Goal: Task Accomplishment & Management: Use online tool/utility

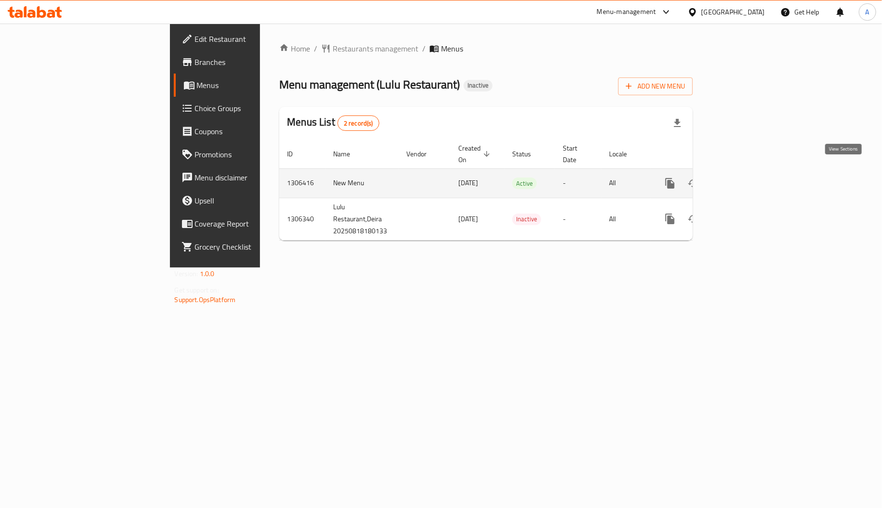
click at [744, 179] on icon "enhanced table" at bounding box center [739, 183] width 9 height 9
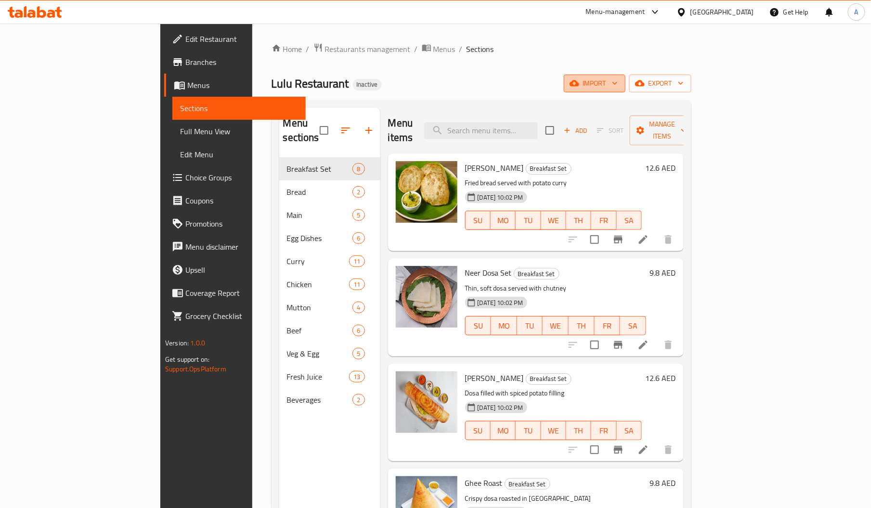
click at [617, 81] on span "import" at bounding box center [594, 83] width 46 height 12
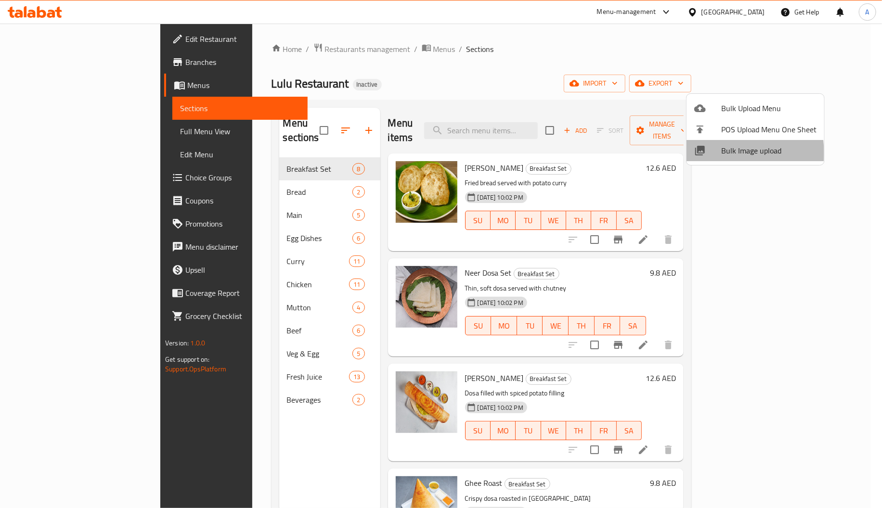
click at [725, 153] on span "Bulk Image upload" at bounding box center [768, 151] width 95 height 12
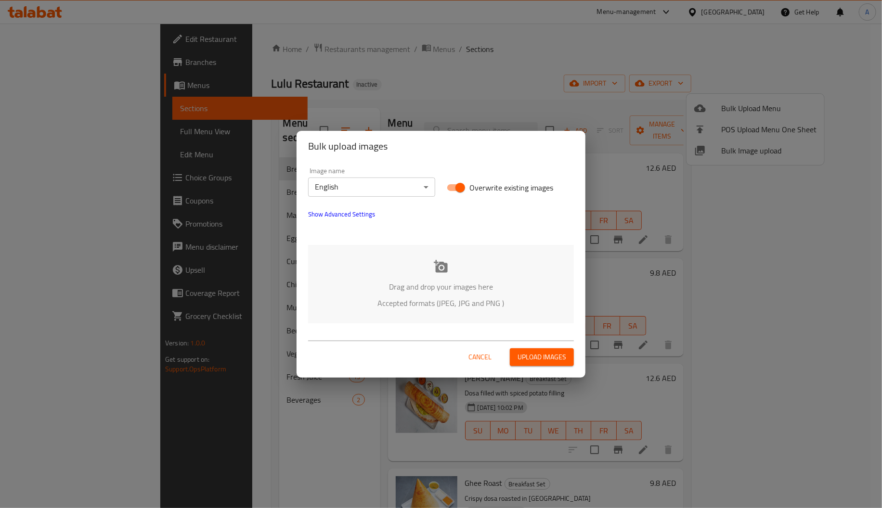
click at [421, 288] on p "Drag and drop your images here" at bounding box center [440, 287] width 237 height 12
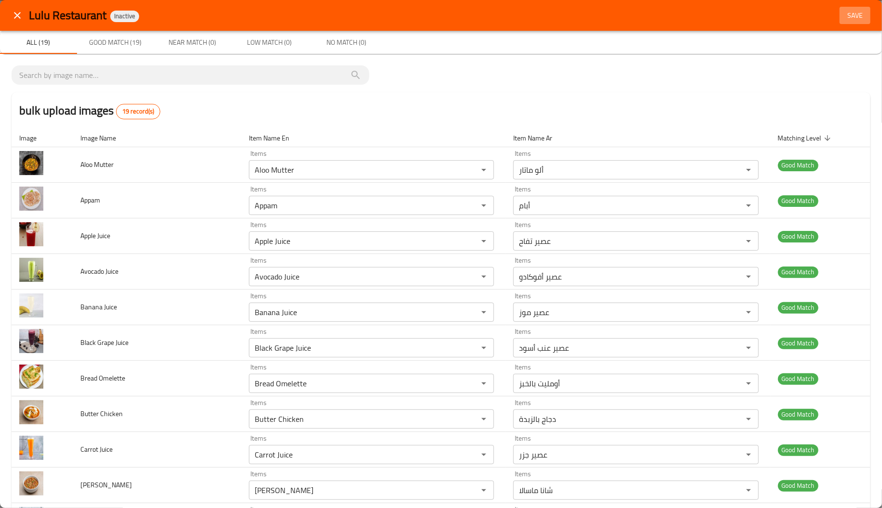
click at [848, 17] on span "Save" at bounding box center [854, 16] width 23 height 12
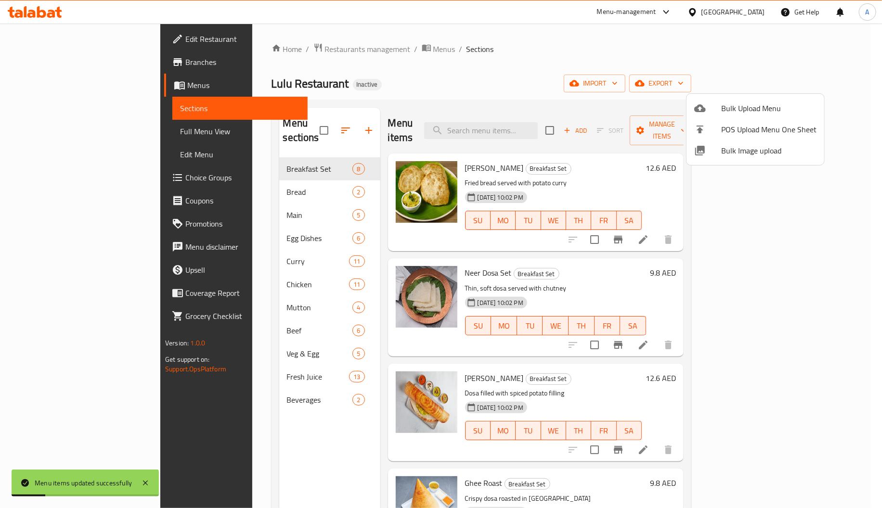
click at [217, 193] on div at bounding box center [441, 254] width 882 height 508
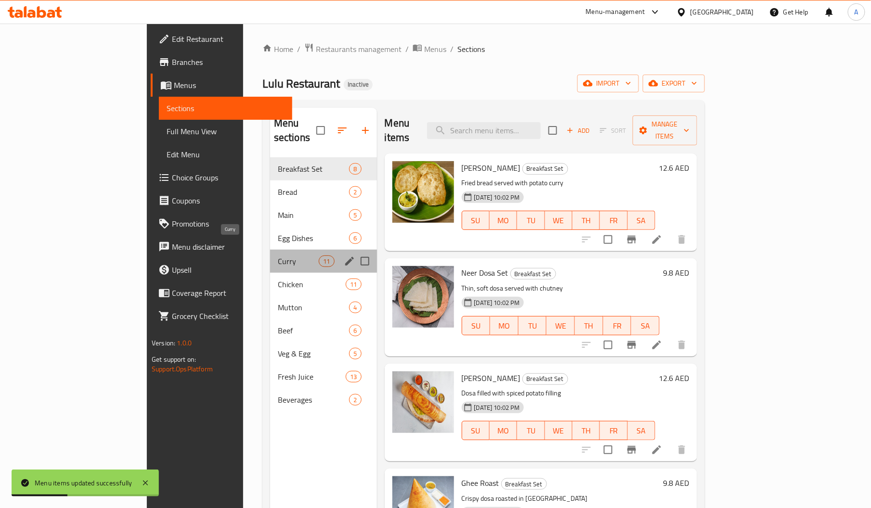
click at [278, 256] on span "Curry" at bounding box center [298, 262] width 41 height 12
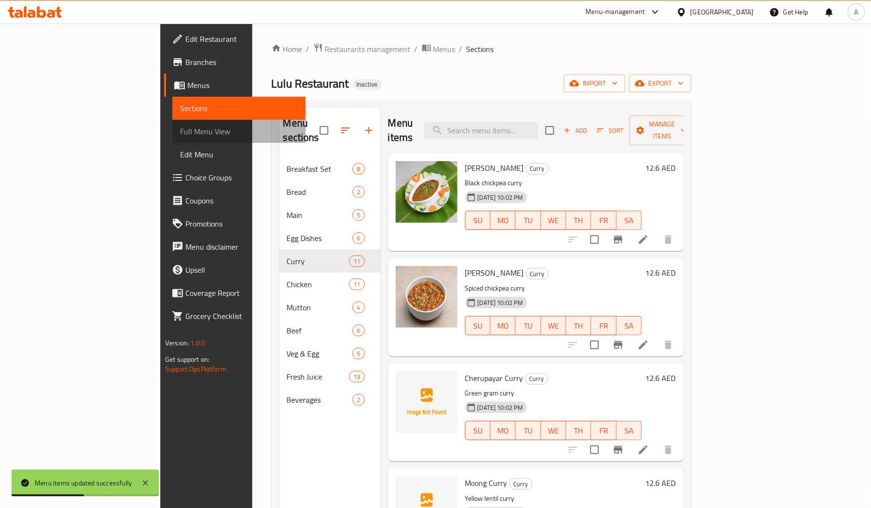
click at [180, 131] on span "Full Menu View" at bounding box center [239, 132] width 118 height 12
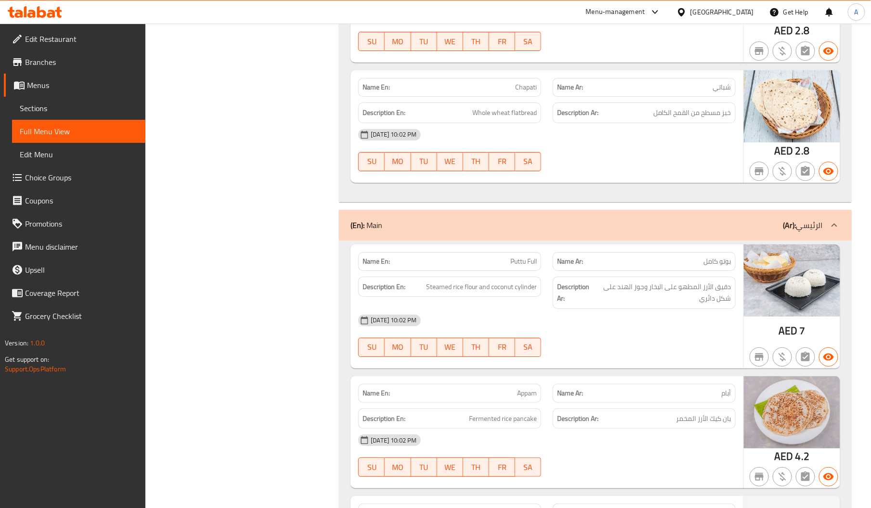
scroll to position [1626, 0]
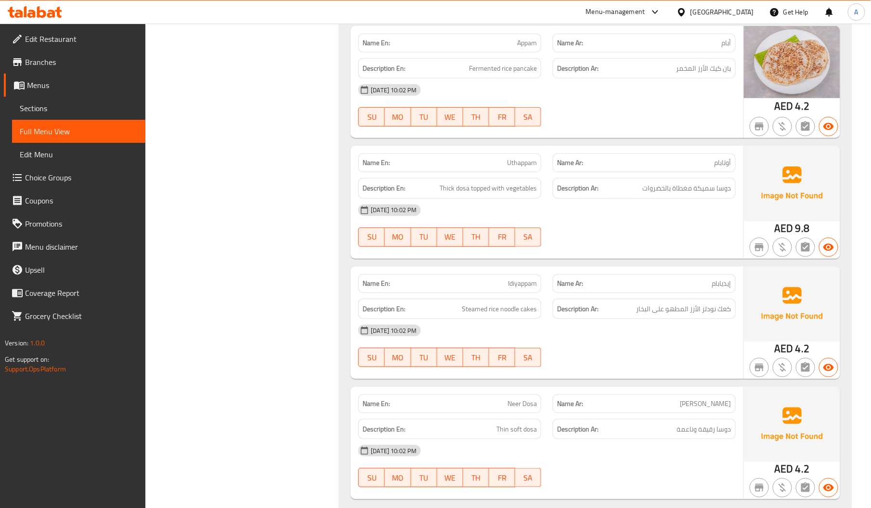
copy span "Uthappam"
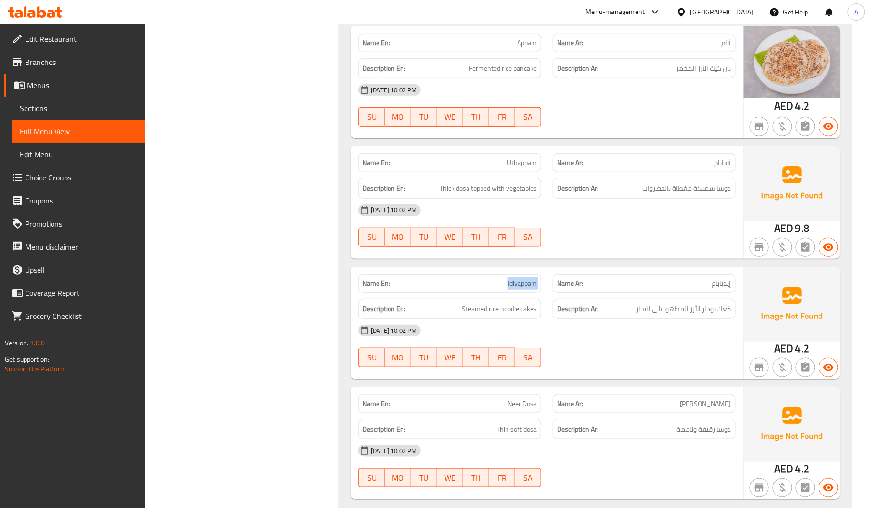
copy span "Idiyappam"
copy span "Dosa"
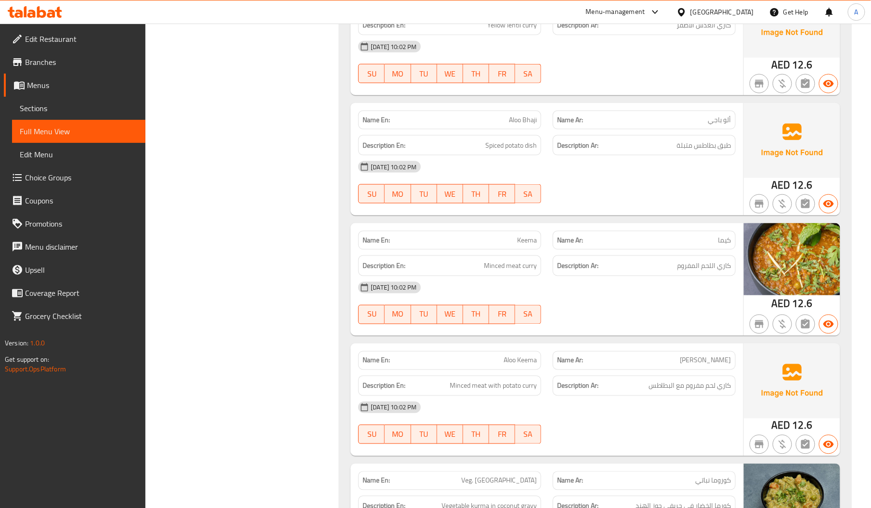
scroll to position [3347, 0]
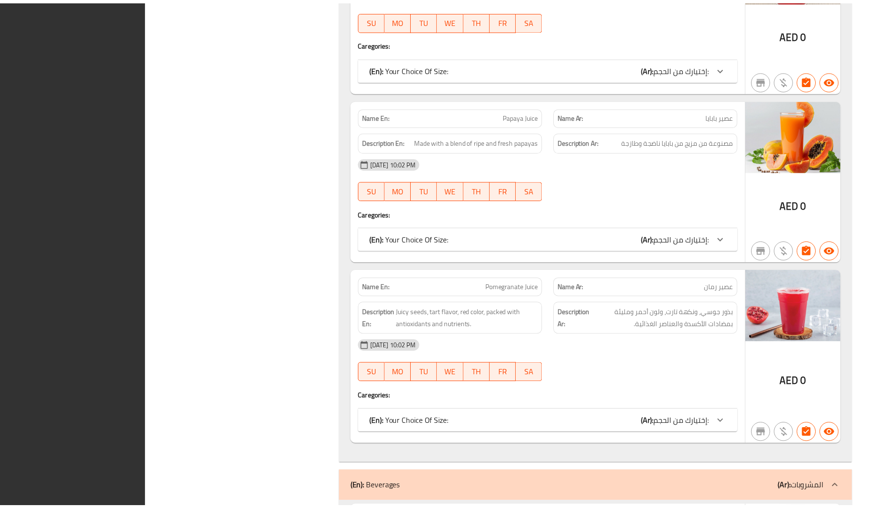
scroll to position [10193, 0]
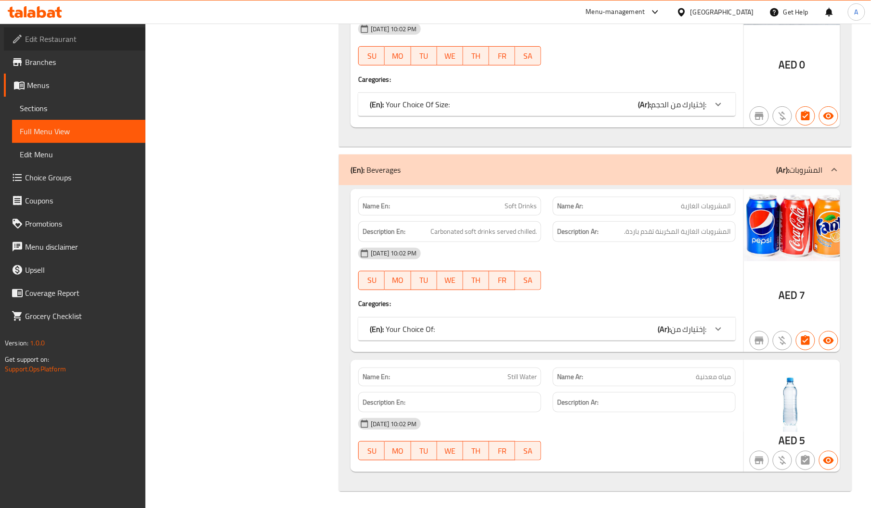
click at [73, 42] on span "Edit Restaurant" at bounding box center [81, 39] width 113 height 12
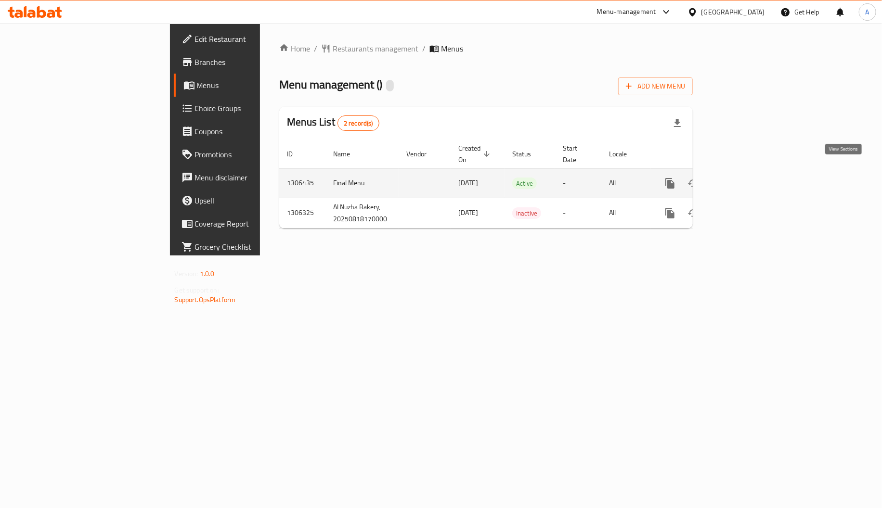
click at [745, 178] on icon "enhanced table" at bounding box center [739, 184] width 12 height 12
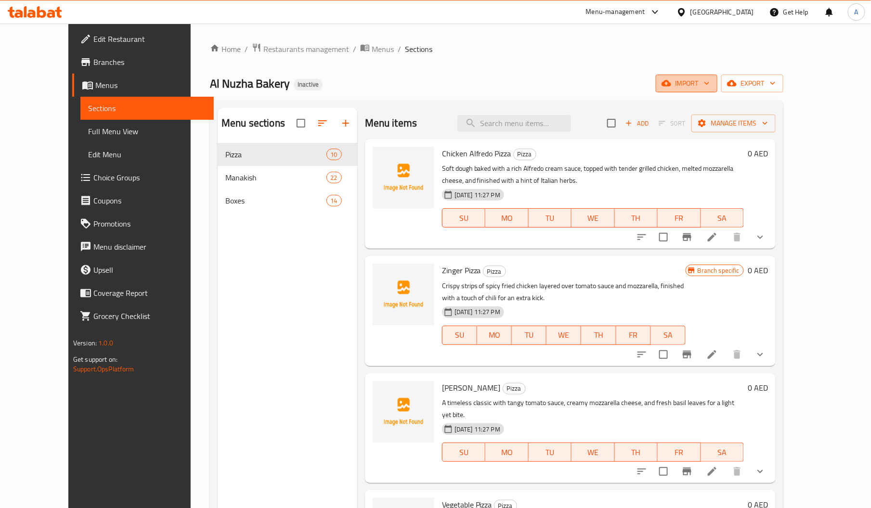
click at [709, 79] on span "import" at bounding box center [686, 83] width 46 height 12
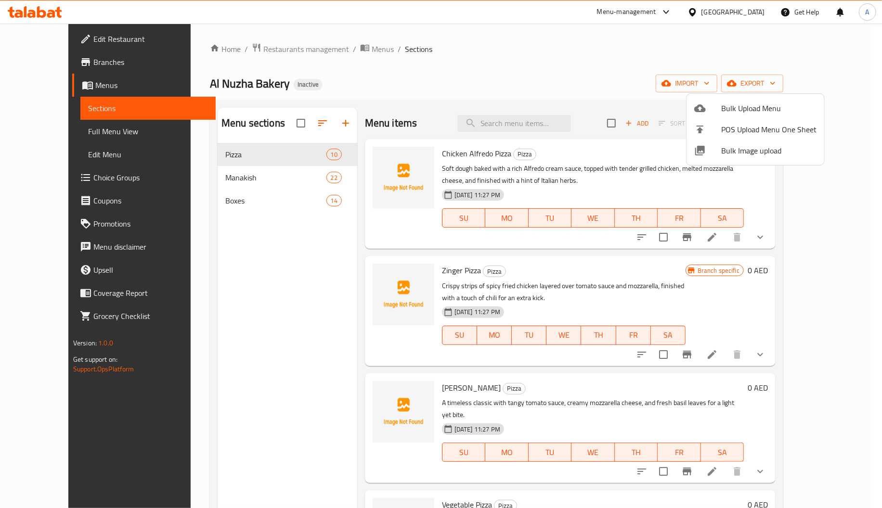
click at [723, 154] on span "Bulk Image upload" at bounding box center [768, 151] width 95 height 12
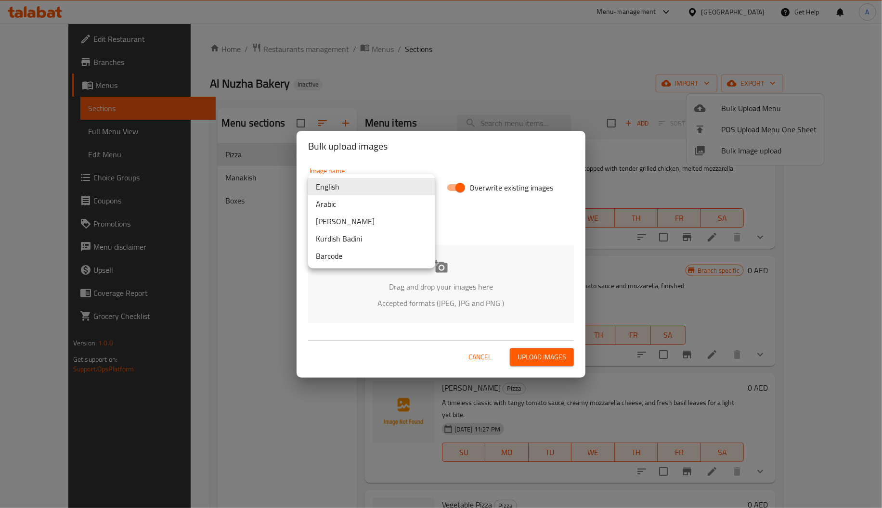
click at [360, 194] on body "​ Menu-management United Arab Emirates Get Help A Edit Restaurant Branches Menu…" at bounding box center [441, 266] width 882 height 485
click at [517, 279] on div at bounding box center [441, 254] width 882 height 508
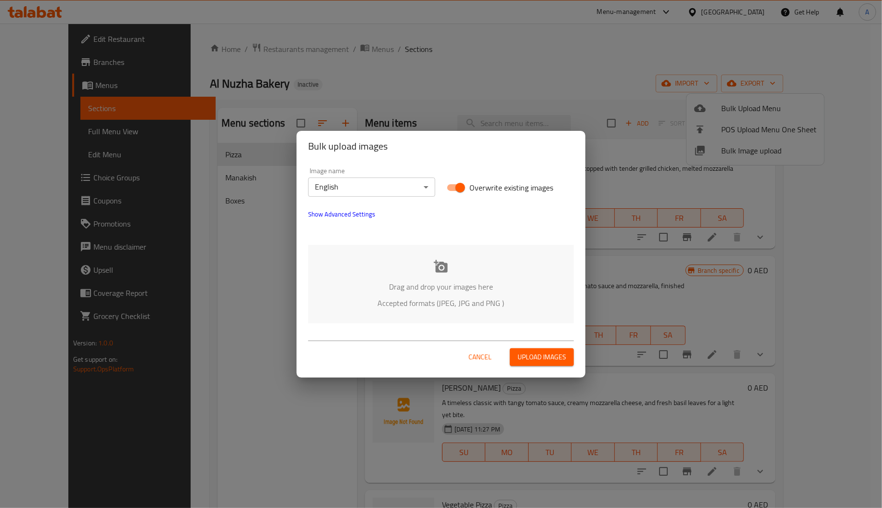
click at [423, 275] on div "Drag and drop your images here Accepted formats (JPEG, JPG and PNG )" at bounding box center [441, 284] width 266 height 78
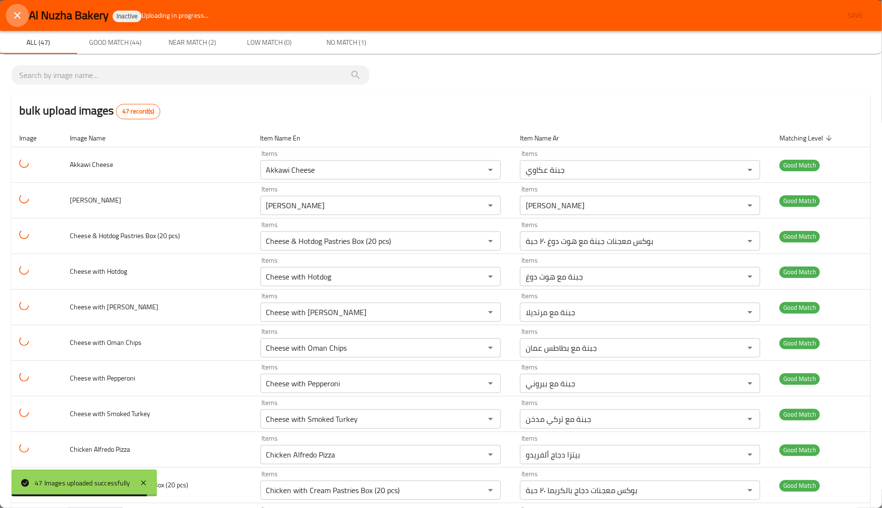
click at [16, 15] on icon "close" at bounding box center [18, 16] width 12 height 12
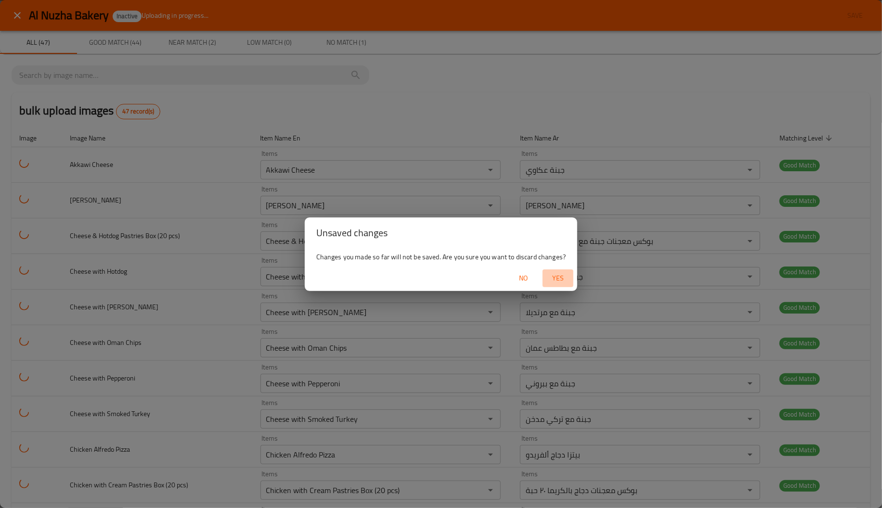
click at [561, 274] on span "Yes" at bounding box center [557, 278] width 23 height 12
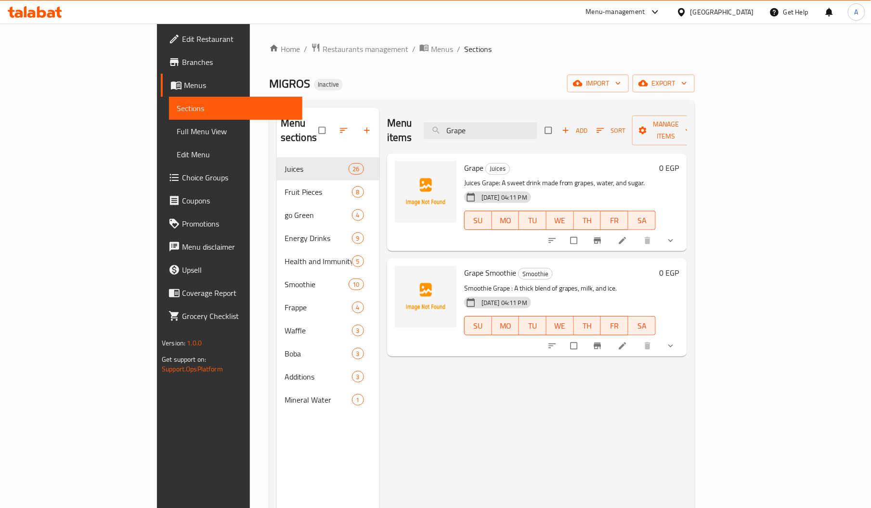
click at [743, 14] on div "Egypt" at bounding box center [722, 12] width 64 height 11
click at [322, 46] on span "Restaurants management" at bounding box center [365, 49] width 86 height 12
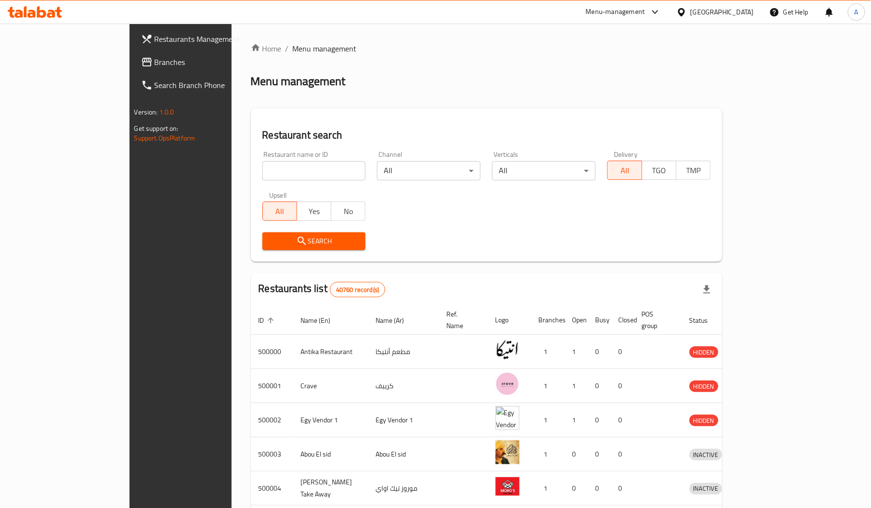
click at [690, 17] on div at bounding box center [683, 12] width 14 height 11
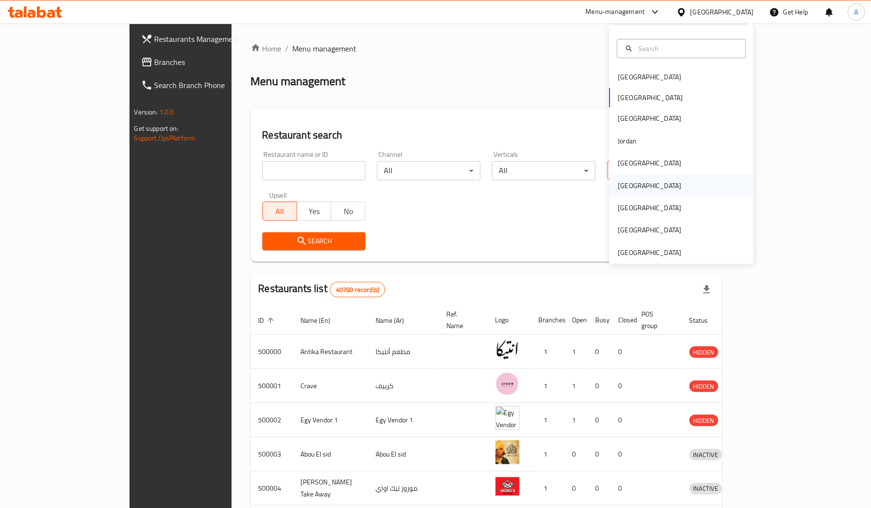
click at [619, 189] on div "Oman" at bounding box center [649, 185] width 64 height 11
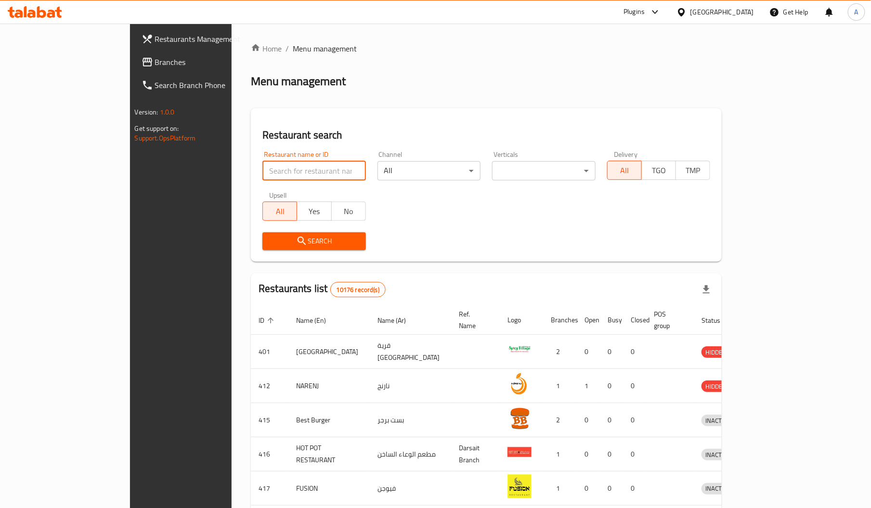
click at [262, 176] on input "search" at bounding box center [313, 170] width 103 height 19
paste input "774049"
type input "774049"
click at [134, 68] on link "Branches" at bounding box center [204, 62] width 141 height 23
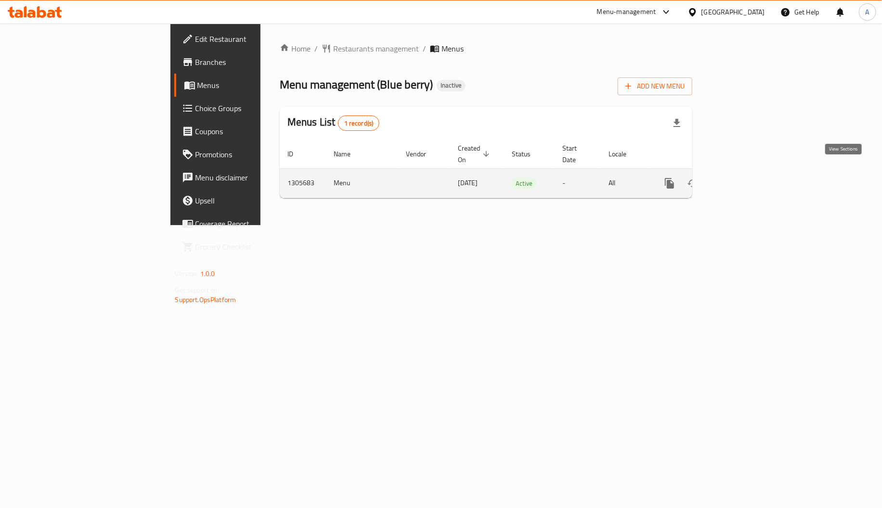
click at [743, 179] on icon "enhanced table" at bounding box center [738, 183] width 9 height 9
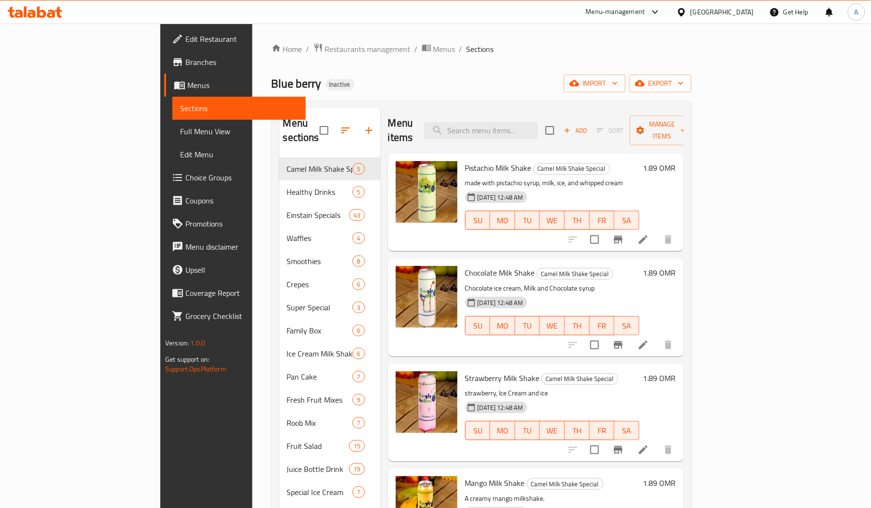
click at [645, 14] on div "Menu-management" at bounding box center [615, 12] width 59 height 12
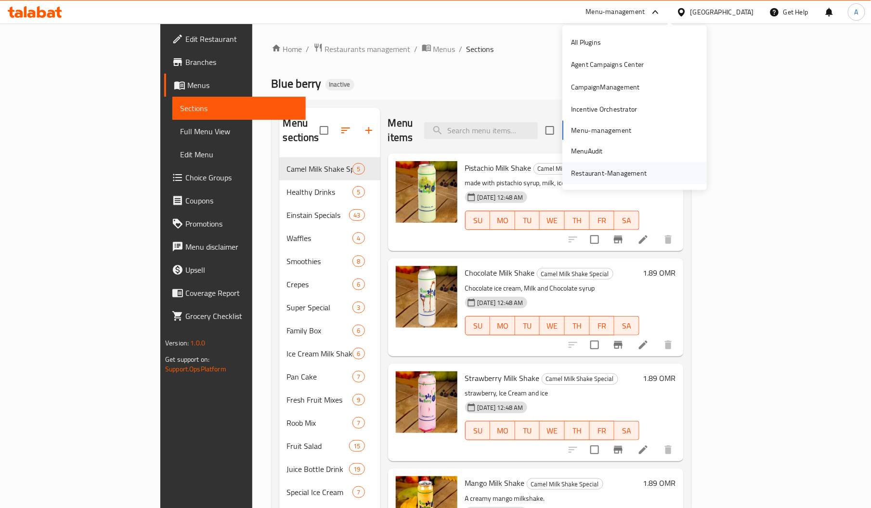
click at [590, 168] on div "Restaurant-Management" at bounding box center [609, 173] width 76 height 11
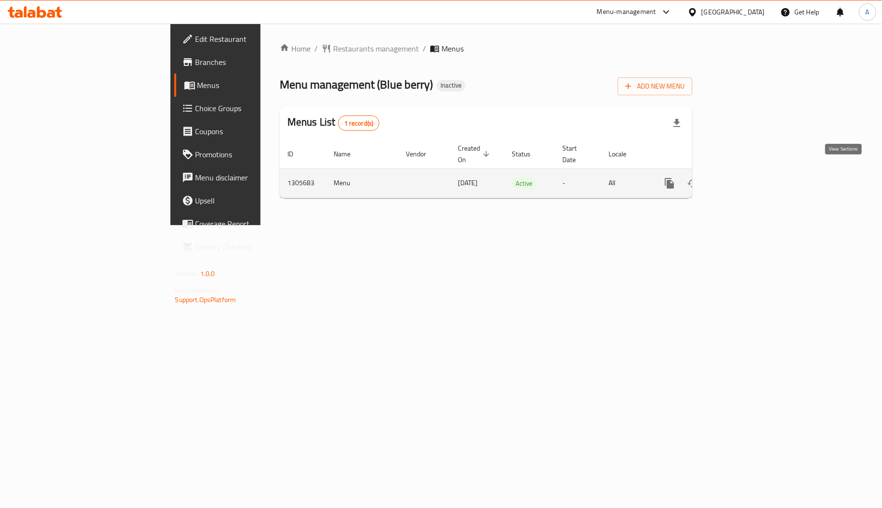
click at [750, 176] on link "enhanced table" at bounding box center [738, 183] width 23 height 23
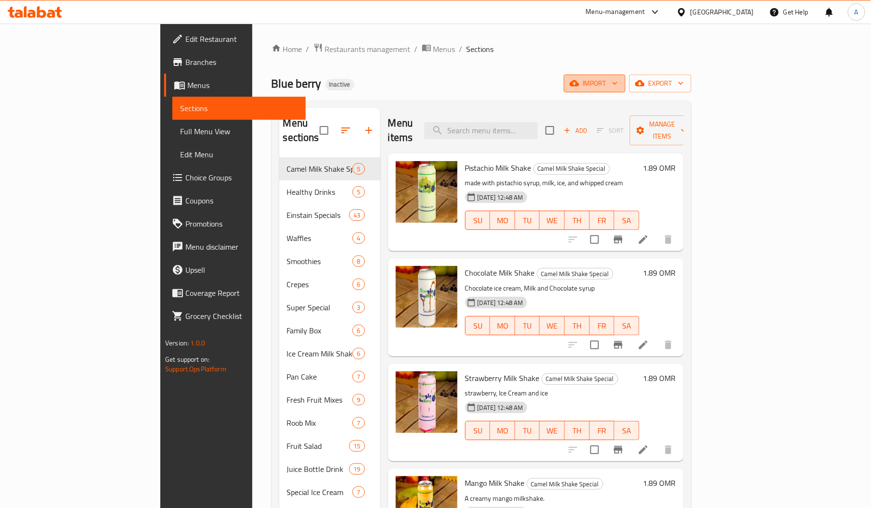
click at [617, 88] on span "import" at bounding box center [594, 83] width 46 height 12
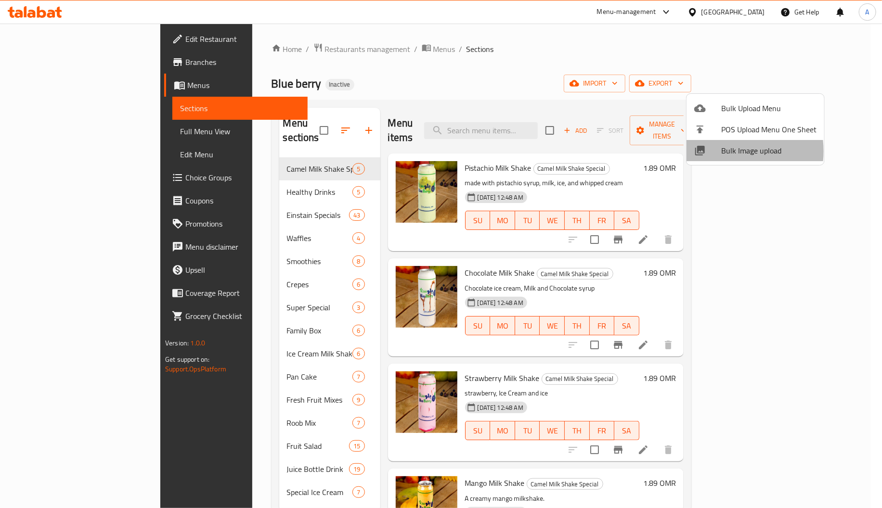
click at [715, 151] on div at bounding box center [707, 151] width 27 height 12
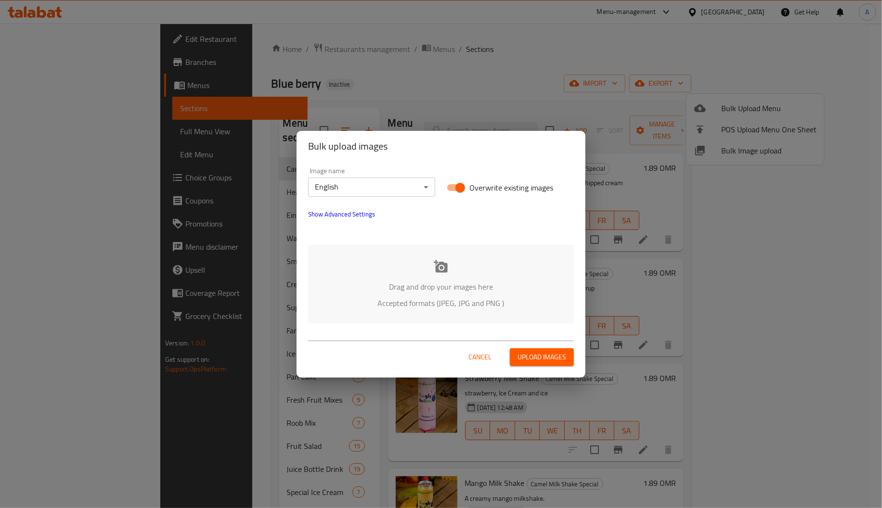
click at [419, 281] on p "Drag and drop your images here" at bounding box center [440, 287] width 237 height 12
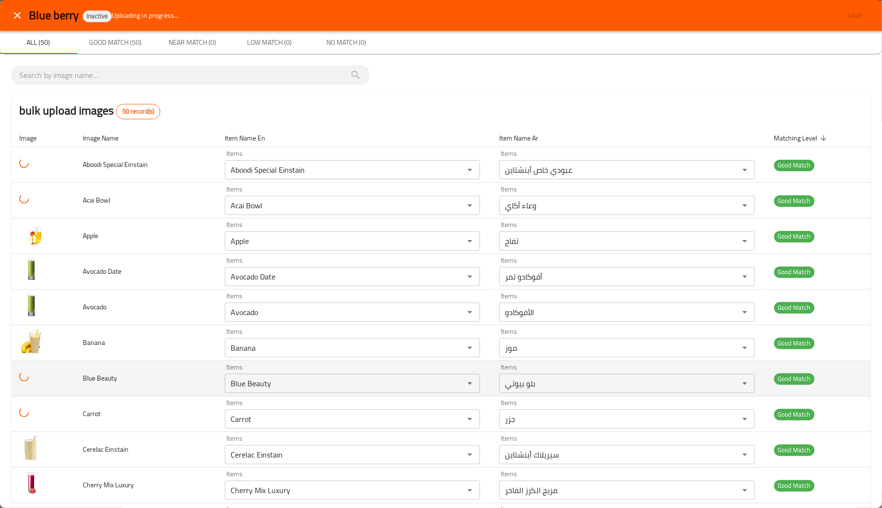
click at [135, 383] on td "Blue Beauty" at bounding box center [146, 379] width 142 height 36
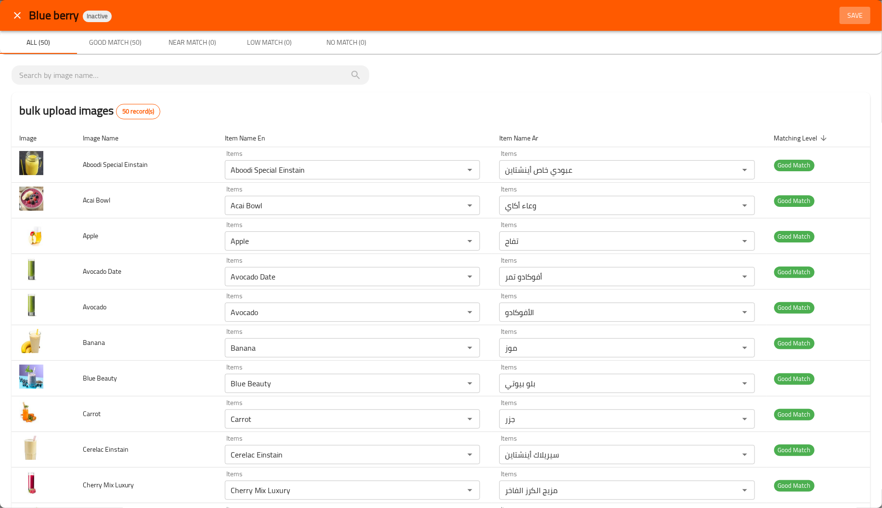
click at [843, 19] on span "Save" at bounding box center [854, 16] width 23 height 12
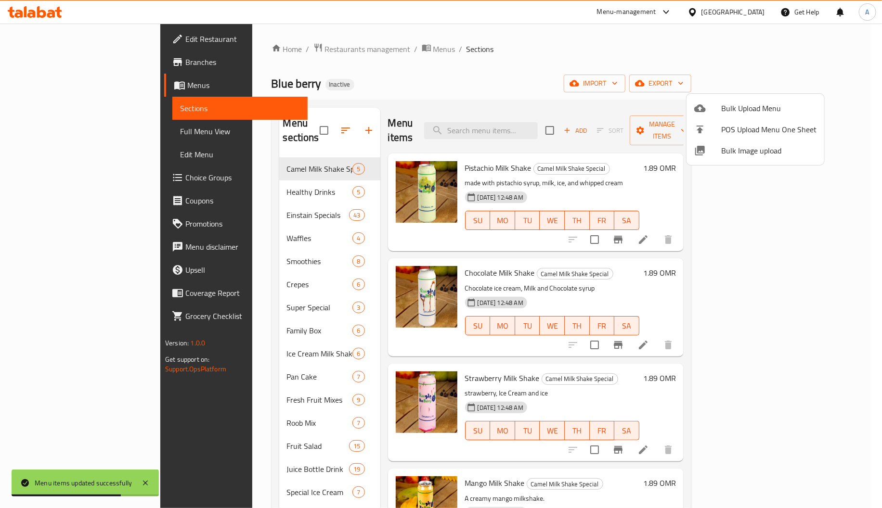
click at [275, 286] on div at bounding box center [441, 254] width 882 height 508
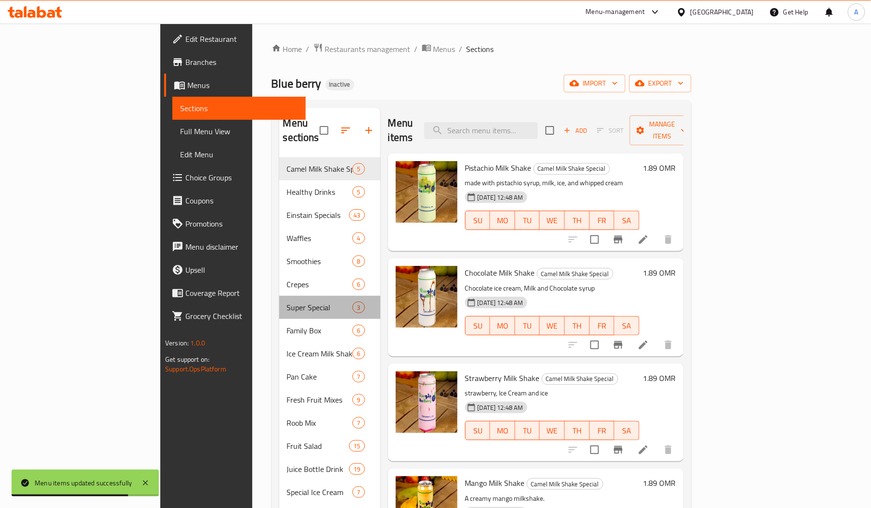
click at [279, 296] on div "Super Special 3" at bounding box center [329, 307] width 101 height 23
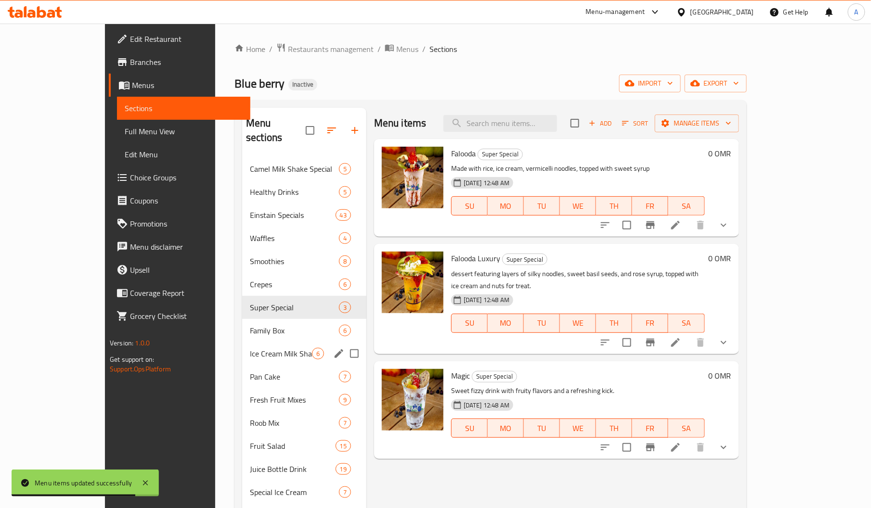
scroll to position [136, 0]
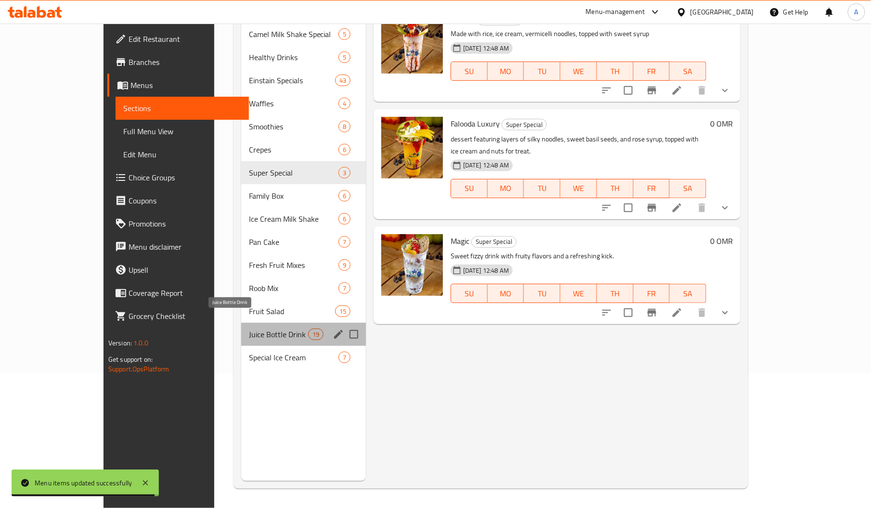
click at [249, 329] on span "Juice Bottle Drink" at bounding box center [278, 335] width 59 height 12
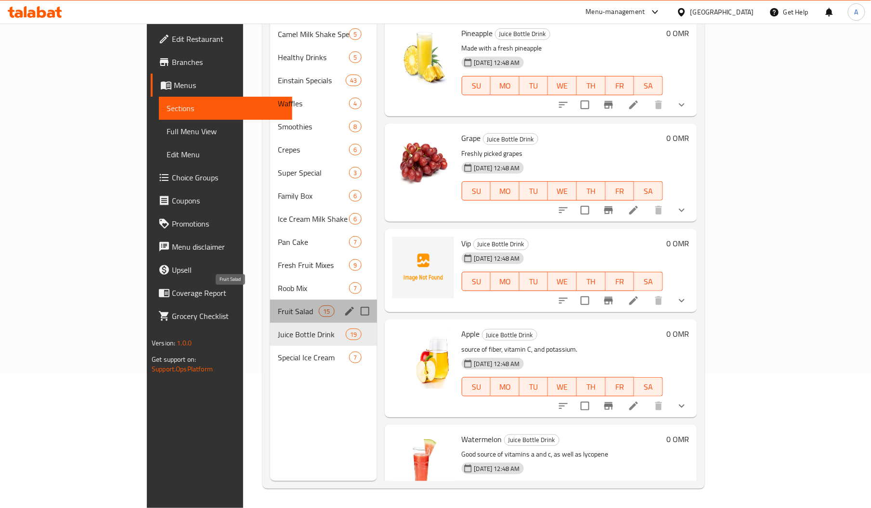
click at [278, 306] on span "Fruit Salad" at bounding box center [298, 312] width 41 height 12
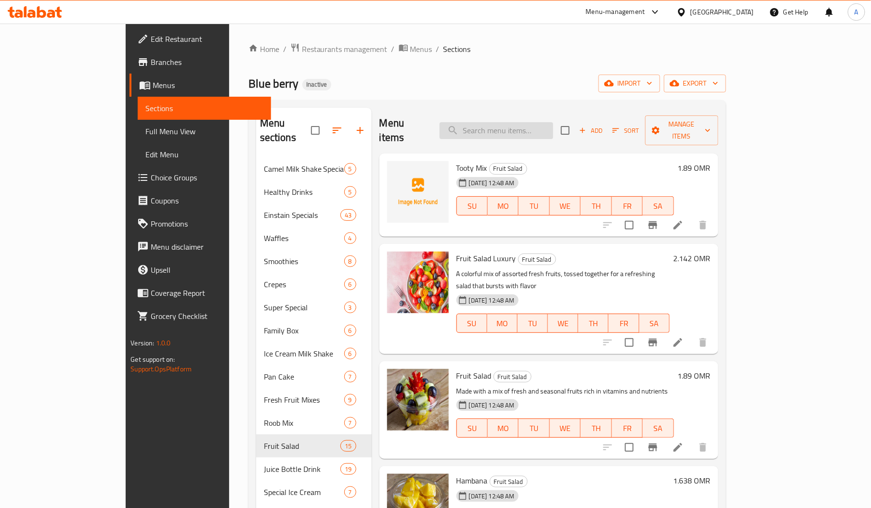
click at [535, 126] on input "search" at bounding box center [496, 130] width 114 height 17
paste input "Nutella milkshake"
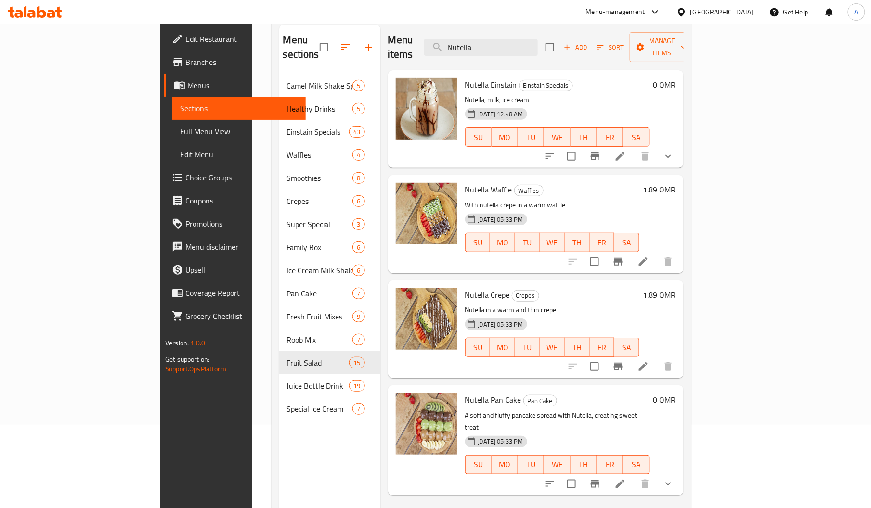
scroll to position [86, 0]
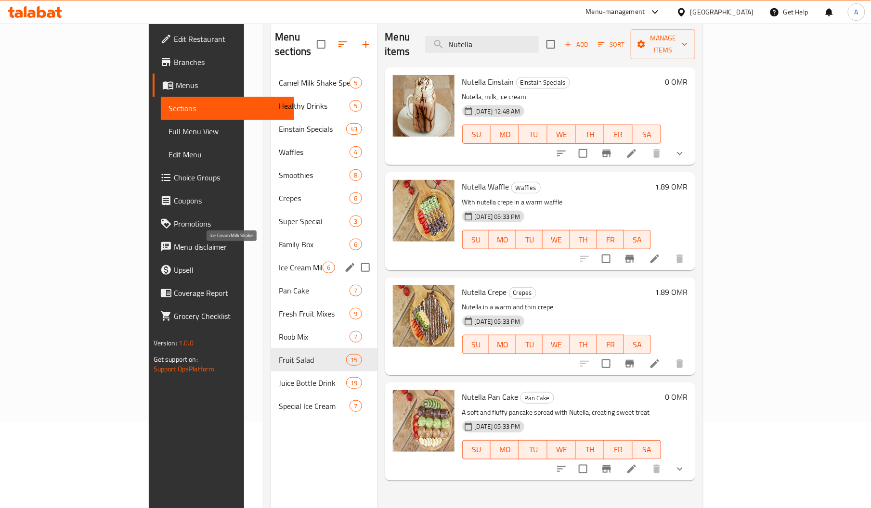
type input "Nutella"
click at [279, 262] on span "Ice Cream Milk Shake" at bounding box center [301, 268] width 44 height 12
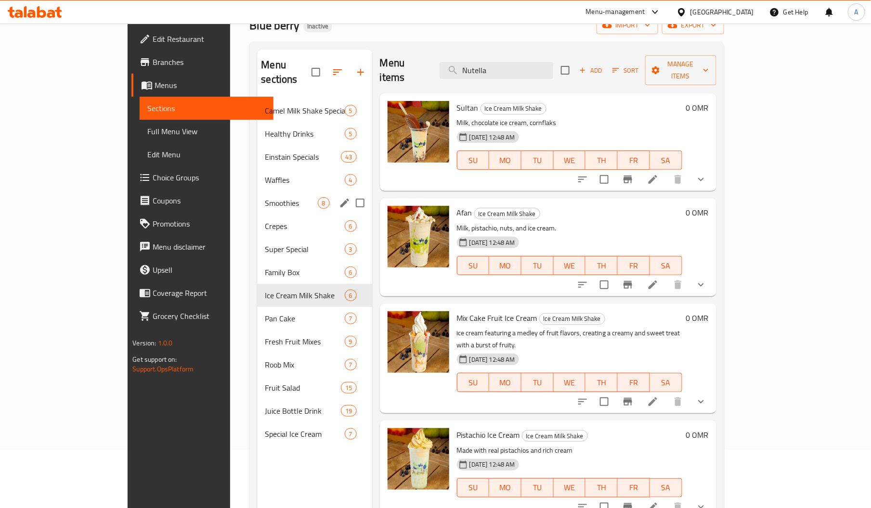
scroll to position [53, 0]
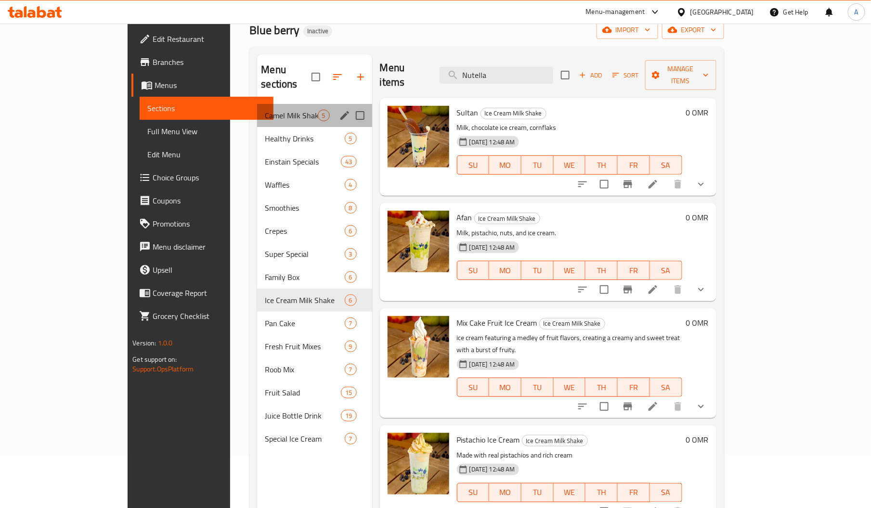
click at [257, 111] on div "Camel Milk Shake Special 5" at bounding box center [314, 115] width 115 height 23
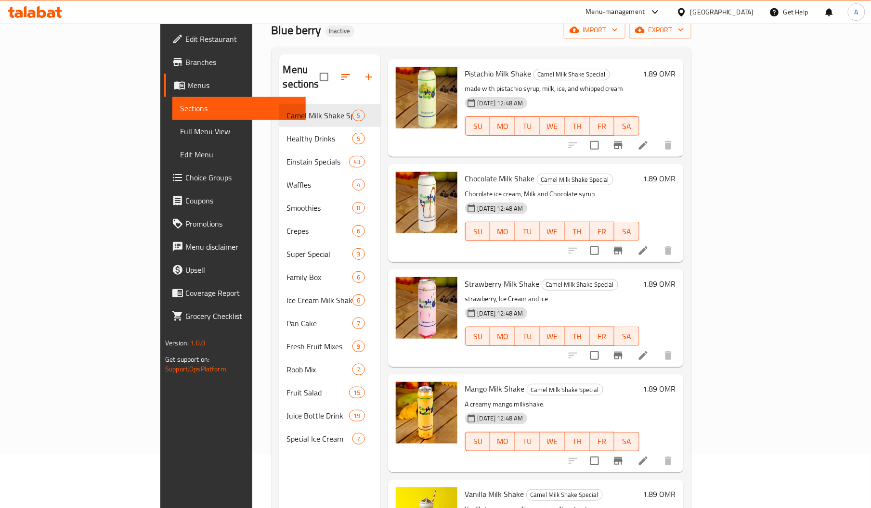
scroll to position [136, 0]
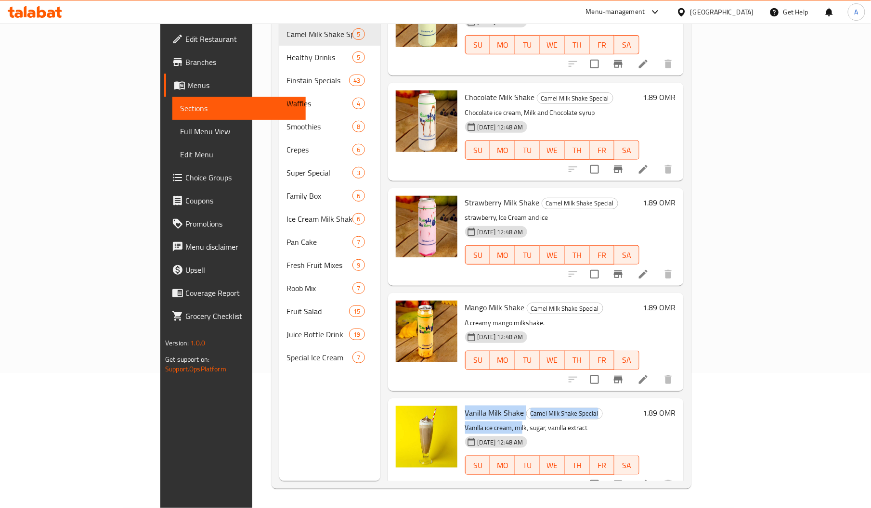
drag, startPoint x: 423, startPoint y: 398, endPoint x: 484, endPoint y: 411, distance: 62.7
click at [484, 411] on div "Vanilla Milk Shake Camel Milk Shake Special Vanilla ice cream, milk, sugar, van…" at bounding box center [552, 447] width 182 height 90
click at [461, 402] on div "Vanilla Milk Shake Camel Milk Shake Special Vanilla ice cream, milk, sugar, van…" at bounding box center [552, 447] width 182 height 90
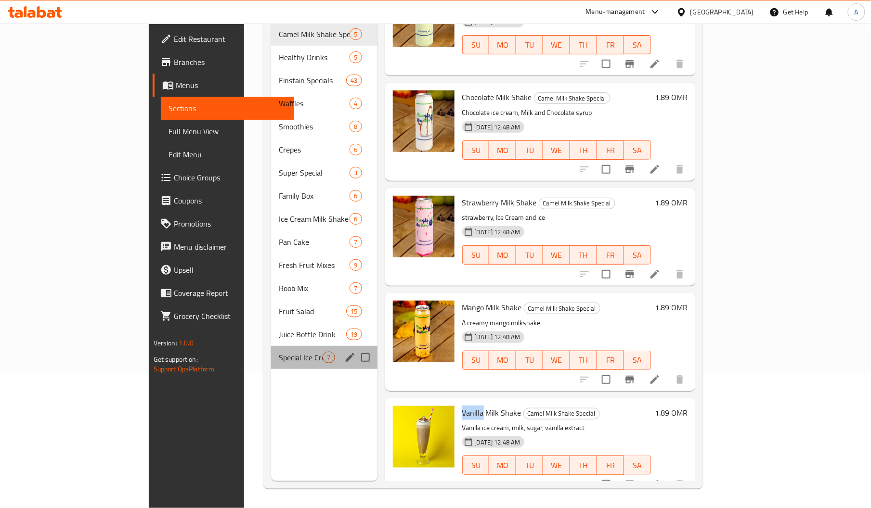
click at [271, 349] on div "Special Ice Cream 7" at bounding box center [324, 357] width 106 height 23
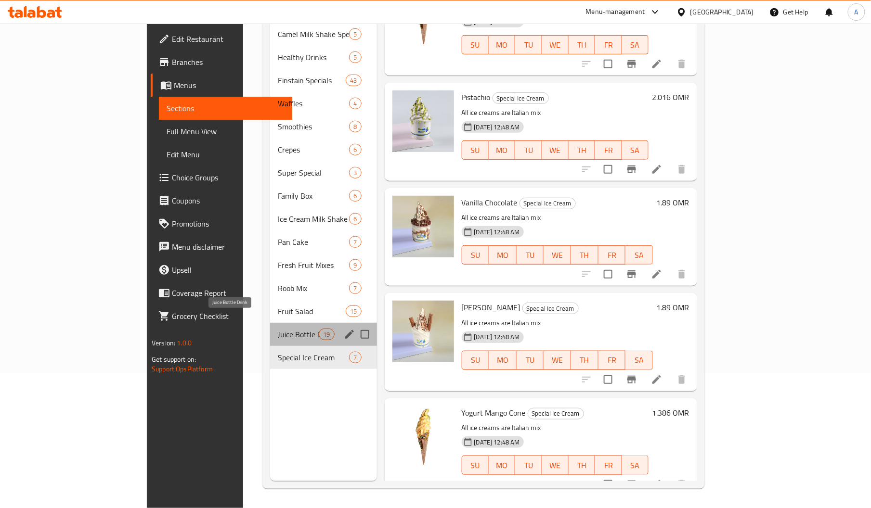
click at [278, 329] on span "Juice Bottle Drink" at bounding box center [298, 335] width 41 height 12
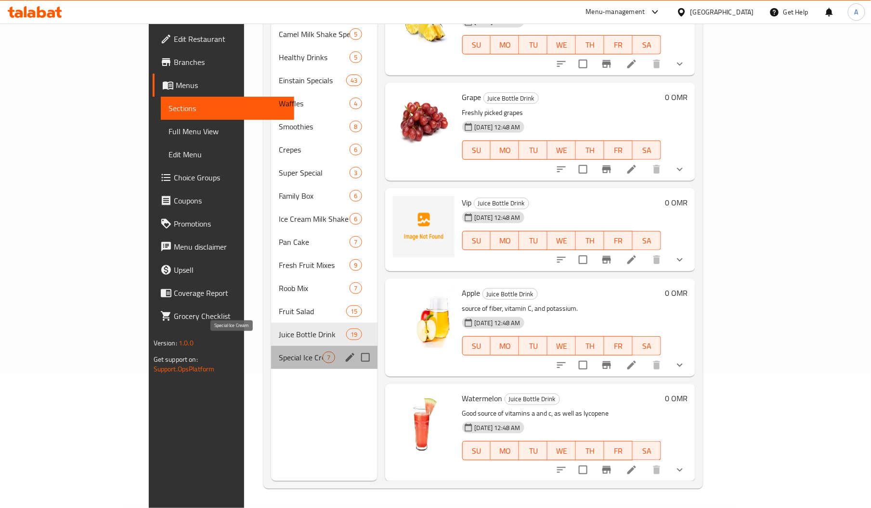
click at [279, 352] on span "Special Ice Cream" at bounding box center [301, 358] width 44 height 12
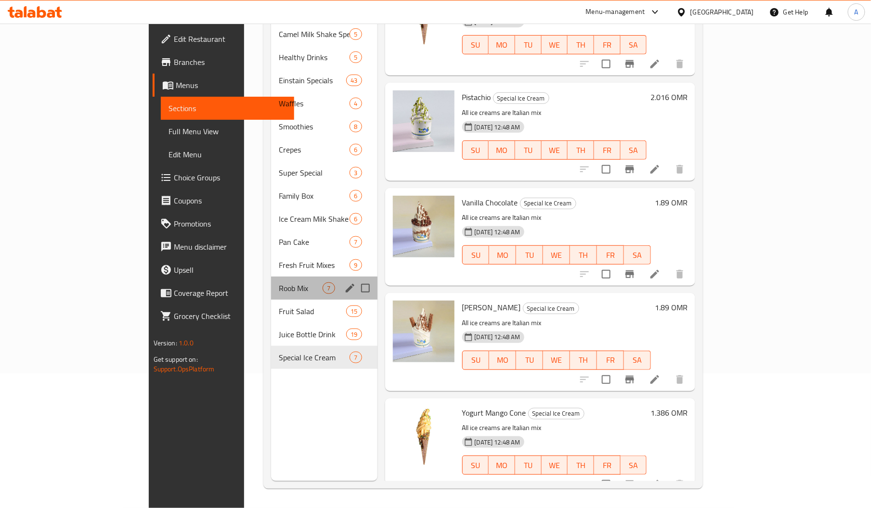
click at [271, 277] on div "Roob Mix 7" at bounding box center [324, 288] width 106 height 23
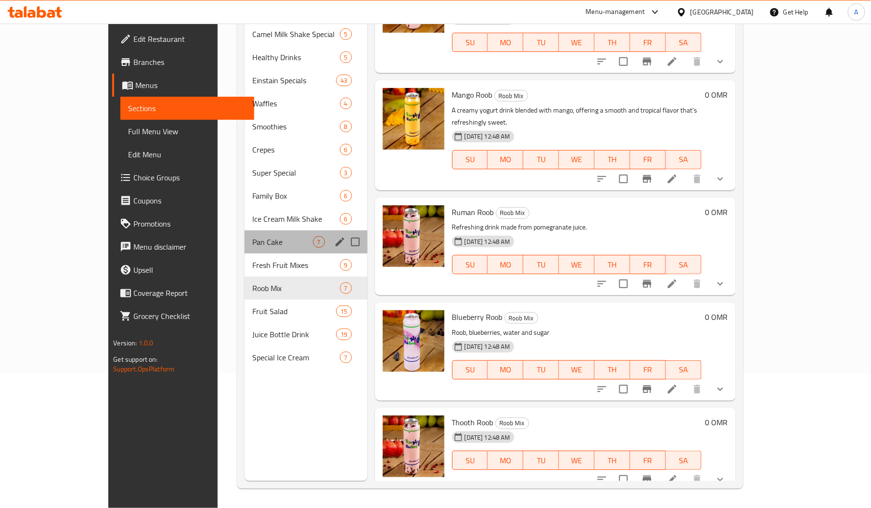
click at [244, 236] on div "Pan Cake 7" at bounding box center [305, 242] width 123 height 23
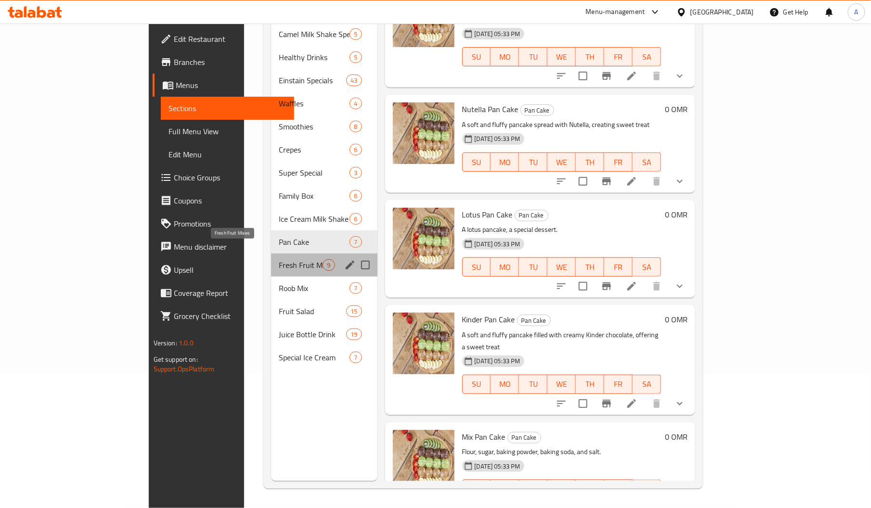
click at [279, 259] on span "Fresh Fruit Mixes" at bounding box center [301, 265] width 44 height 12
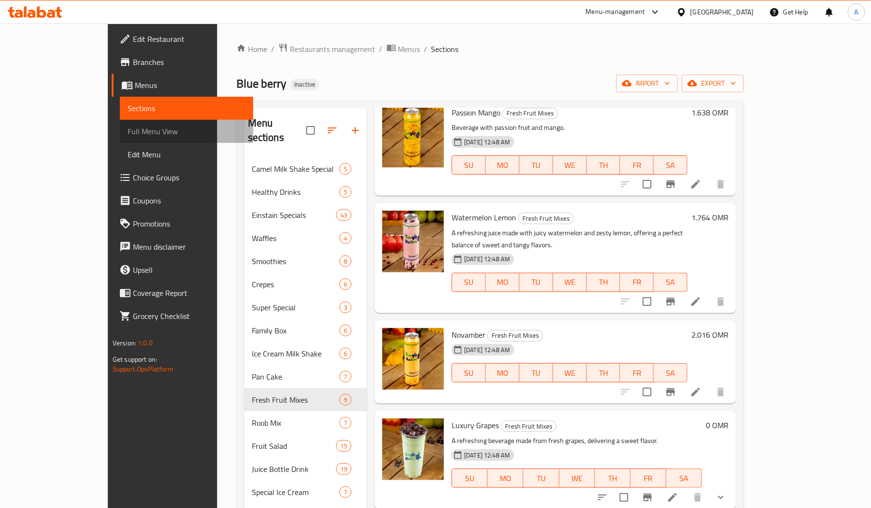
click at [128, 134] on span "Full Menu View" at bounding box center [187, 132] width 118 height 12
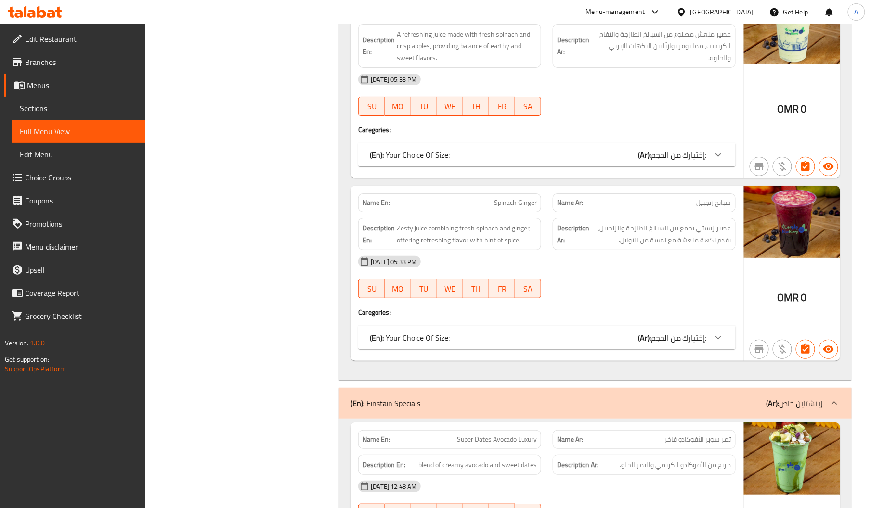
scroll to position [1409, 0]
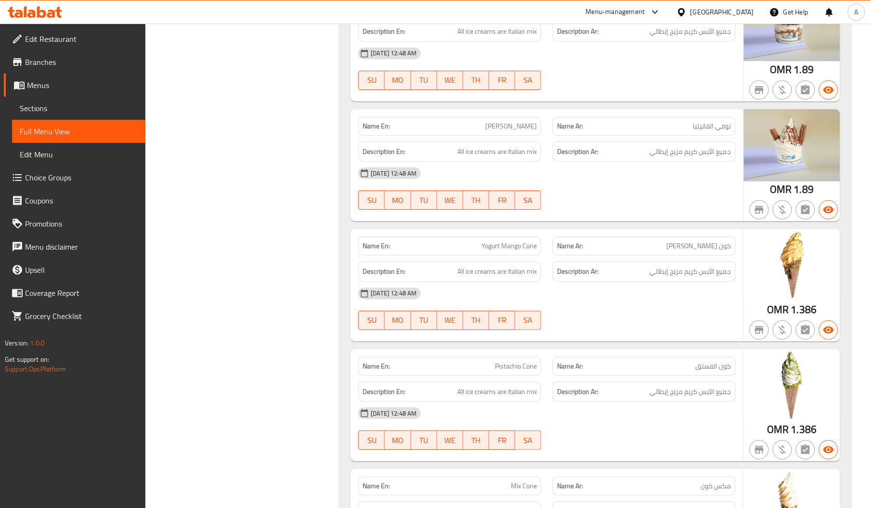
scroll to position [24673, 0]
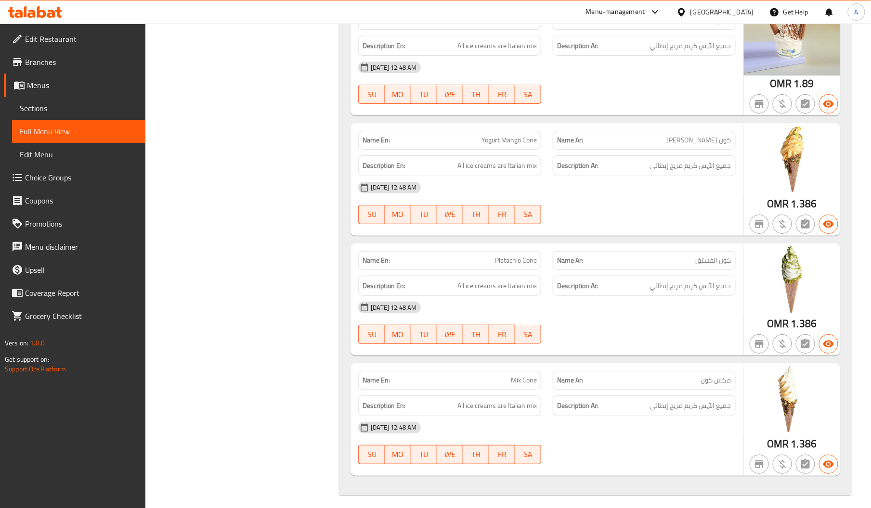
click at [742, 7] on div "Oman" at bounding box center [722, 12] width 64 height 11
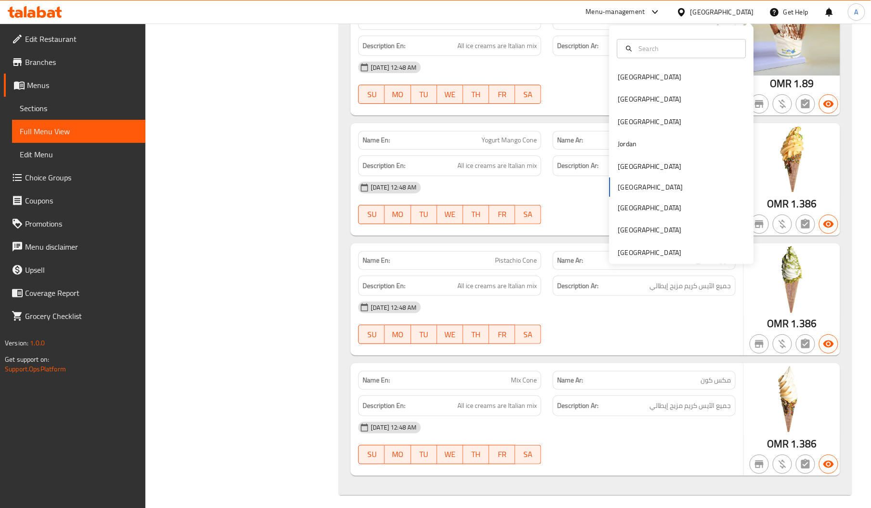
click at [738, 10] on div "Oman" at bounding box center [722, 12] width 64 height 11
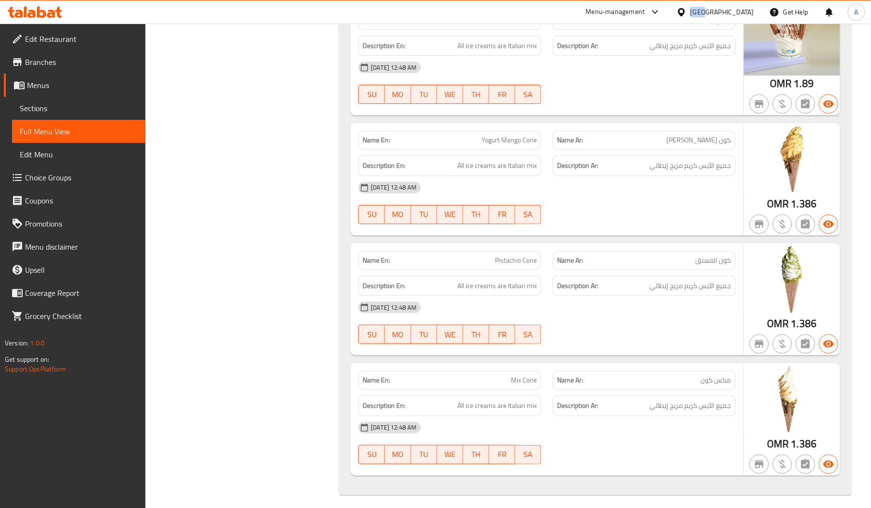
click at [738, 10] on div "Oman" at bounding box center [722, 12] width 64 height 11
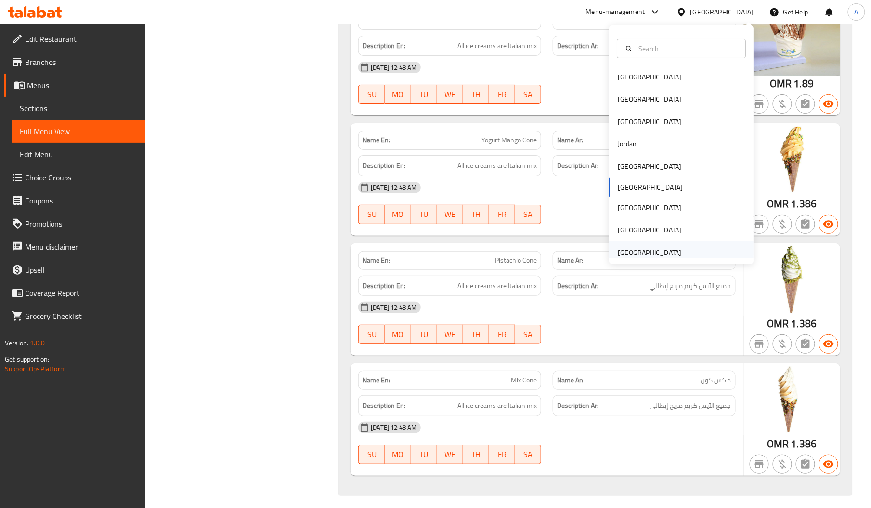
click at [638, 251] on div "[GEOGRAPHIC_DATA]" at bounding box center [649, 252] width 64 height 11
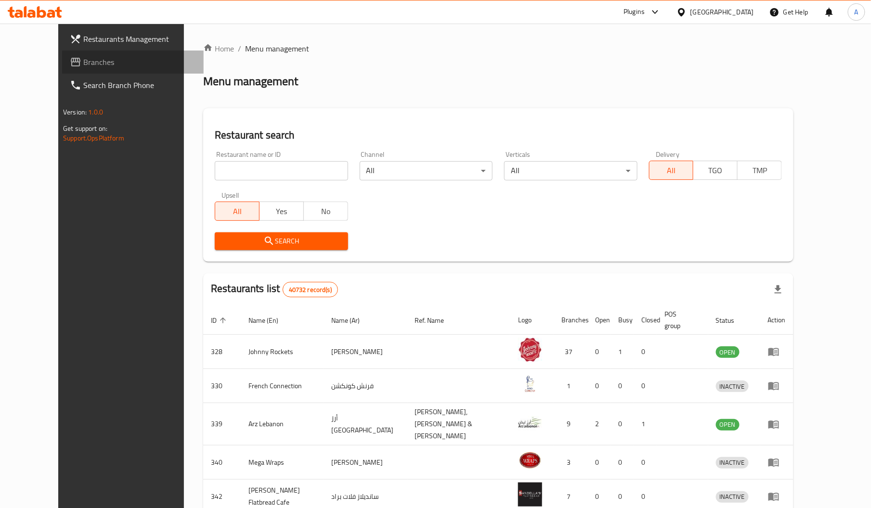
click at [83, 64] on span "Branches" at bounding box center [139, 62] width 113 height 12
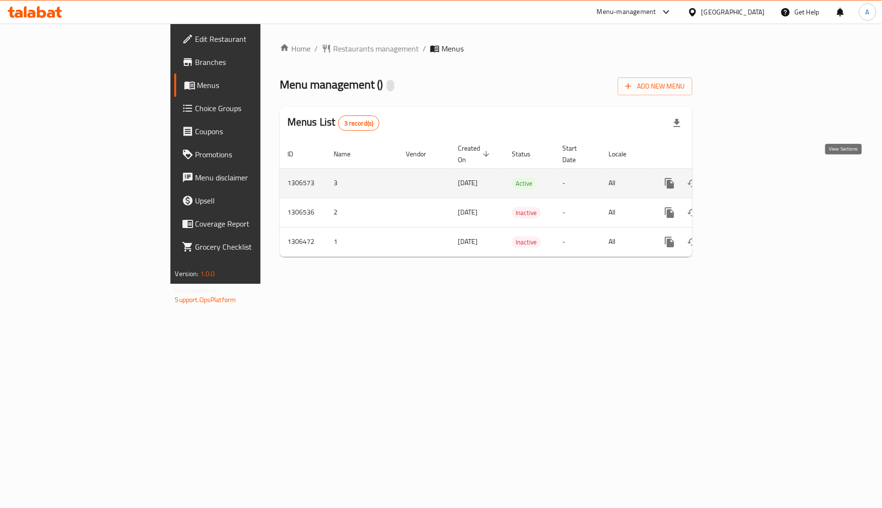
click at [745, 178] on icon "enhanced table" at bounding box center [739, 184] width 12 height 12
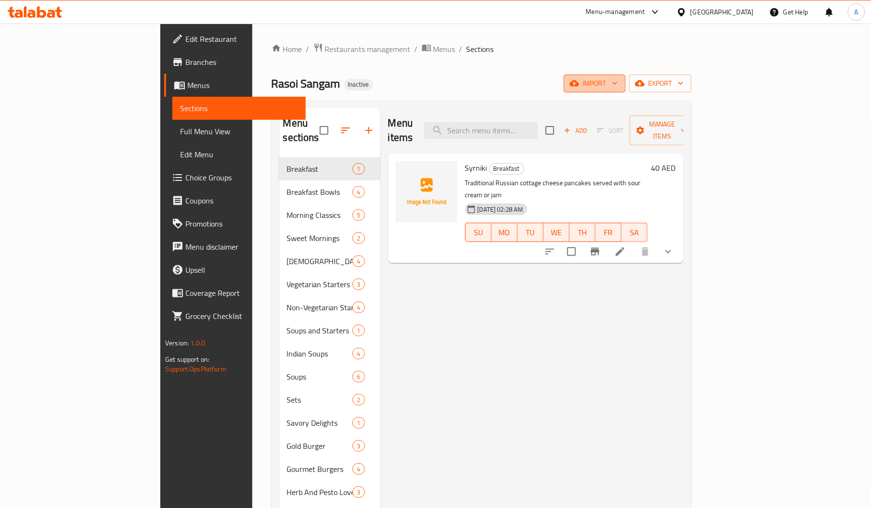
click at [617, 89] on span "import" at bounding box center [594, 83] width 46 height 12
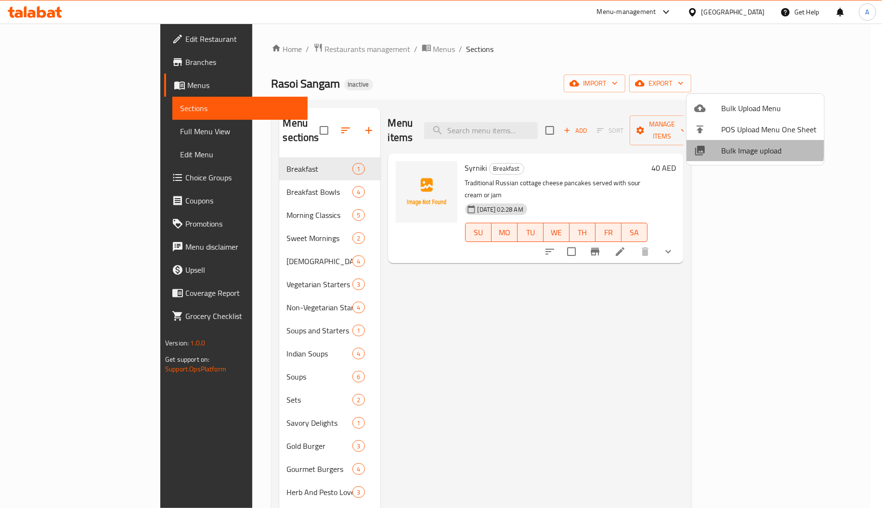
click at [707, 145] on div at bounding box center [707, 151] width 27 height 12
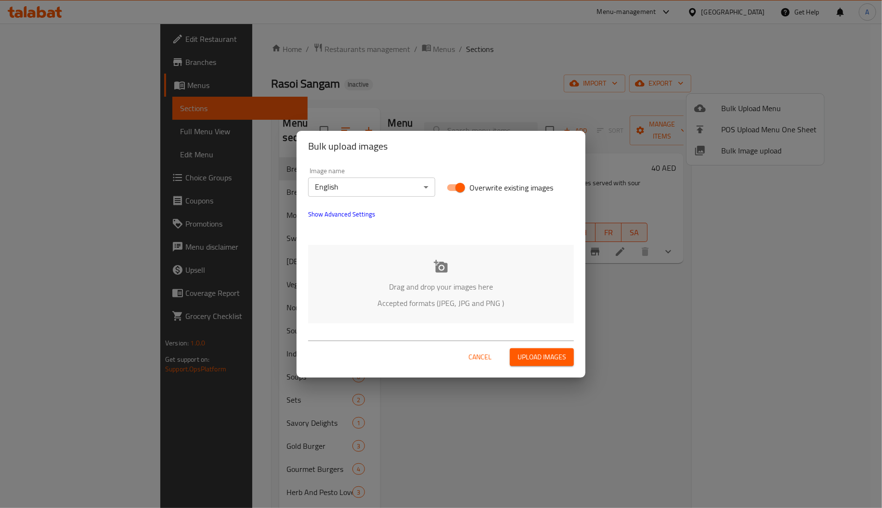
click at [411, 303] on p "Accepted formats (JPEG, JPG and PNG )" at bounding box center [440, 303] width 237 height 12
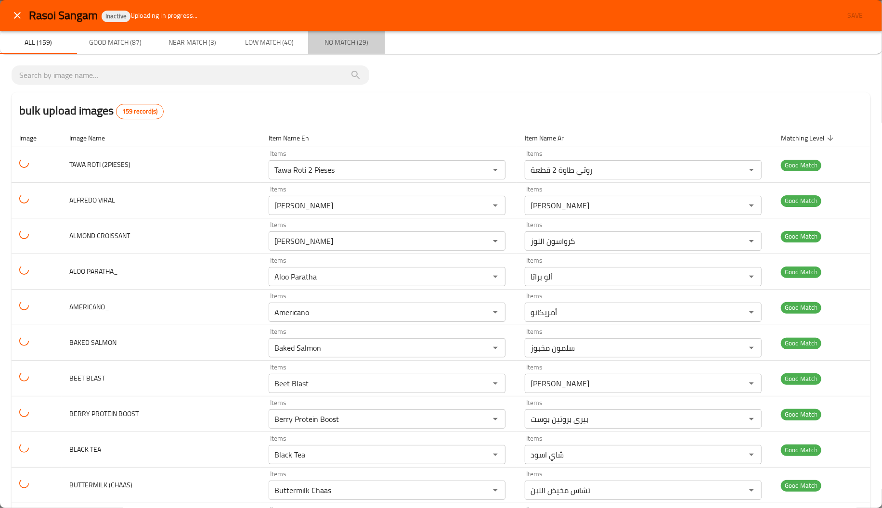
click at [328, 37] on span "No Match (29)" at bounding box center [346, 43] width 65 height 12
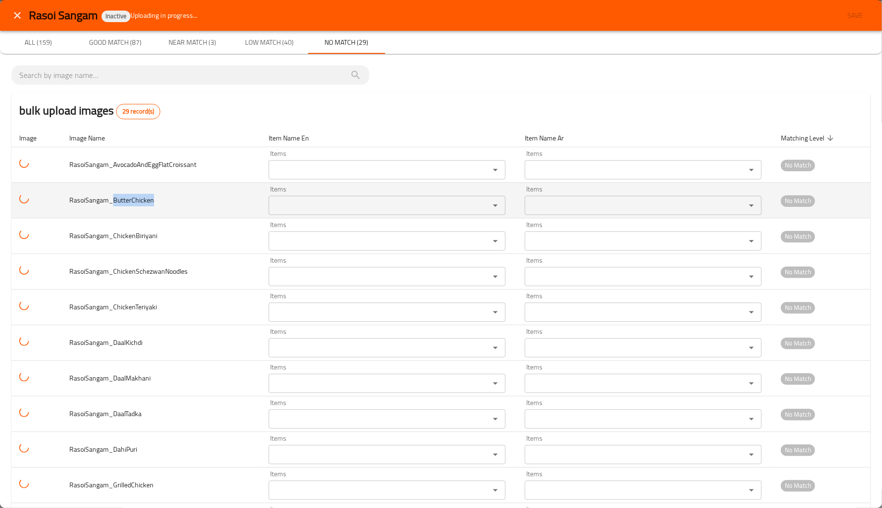
drag, startPoint x: 113, startPoint y: 202, endPoint x: 163, endPoint y: 202, distance: 49.6
click at [163, 202] on td "RasoiSangam_ButterChicken" at bounding box center [162, 201] width 200 height 36
copy span "ButterChicken"
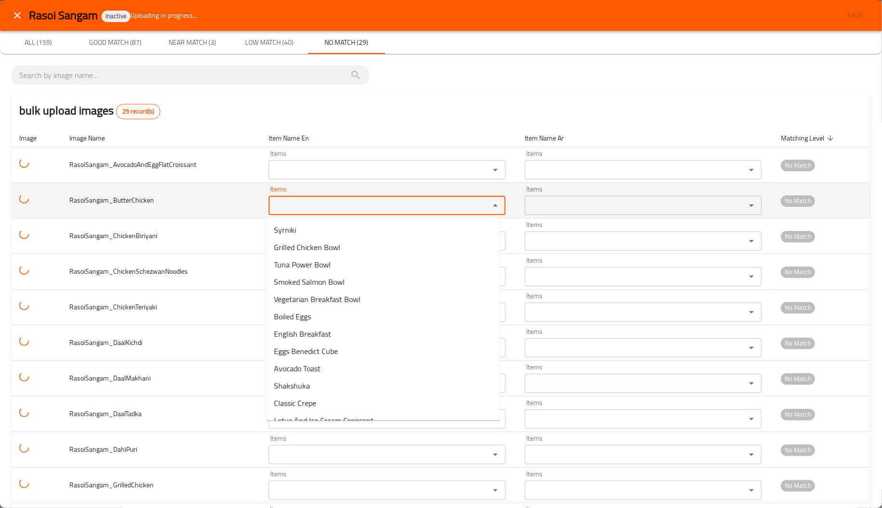
click at [322, 208] on input "Items" at bounding box center [372, 205] width 203 height 13
paste input "ButterChicken"
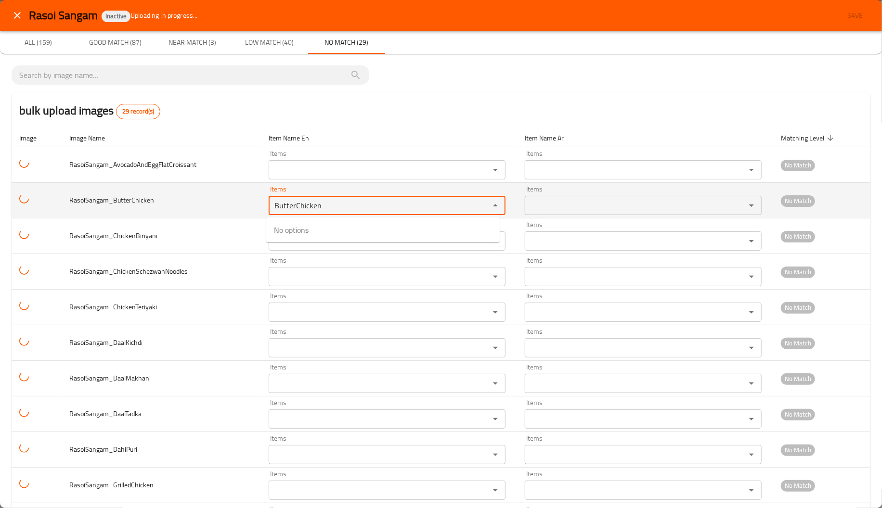
type input "Butter Chicken"
click at [292, 208] on input "Butter Chicken" at bounding box center [372, 205] width 203 height 13
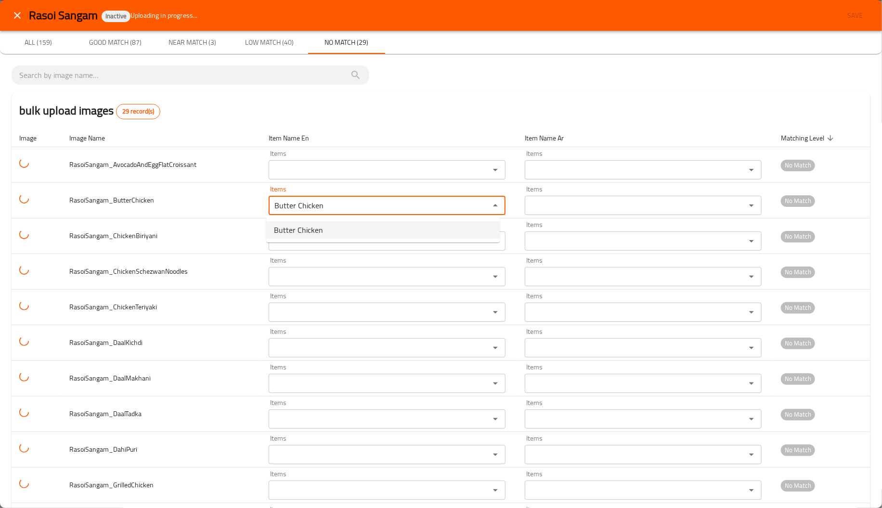
click at [296, 233] on span "Butter Chicken" at bounding box center [298, 230] width 49 height 12
type input "دجاج بالزبدة"
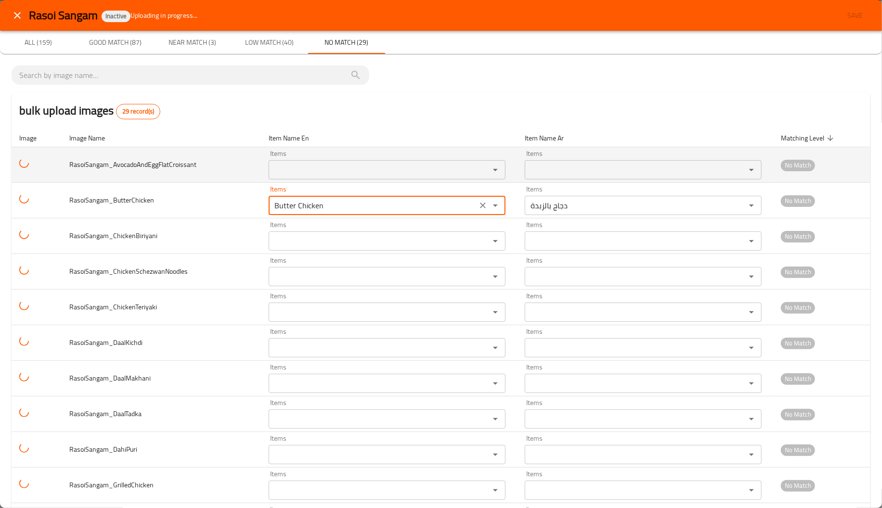
type input "Butter Chicken"
copy span "Avocado"
drag, startPoint x: 112, startPoint y: 164, endPoint x: 135, endPoint y: 164, distance: 23.1
click at [135, 164] on span "RasoiSangam_AvocadoAndEggFlatCroissant" at bounding box center [132, 164] width 127 height 13
paste input "Avocado"
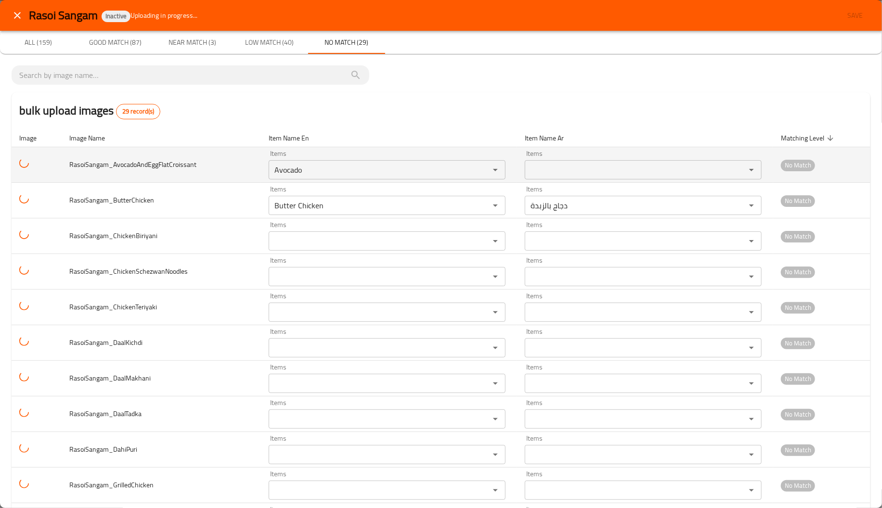
click at [302, 176] on input "Avocado" at bounding box center [372, 169] width 203 height 13
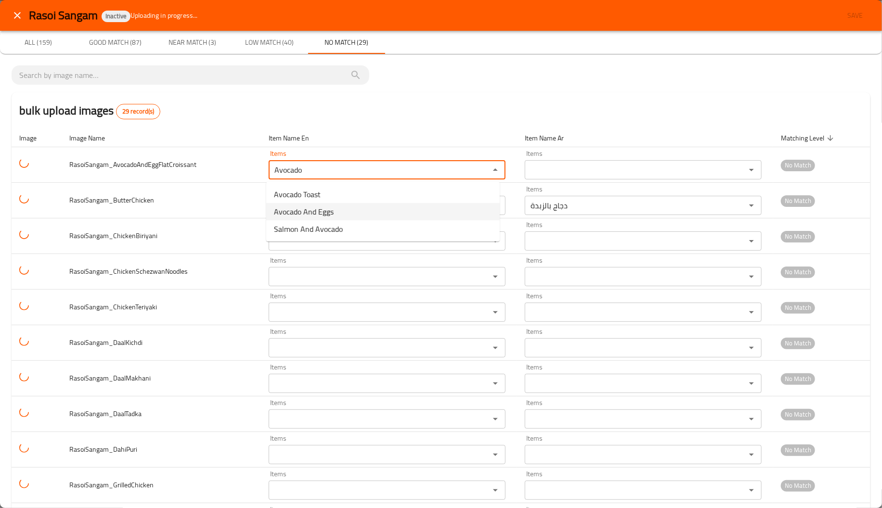
click at [343, 216] on li "Avocado And Eggs" at bounding box center [382, 211] width 233 height 17
type input "Avocado And Eggs"
type input "الأفوكادو والبيض"
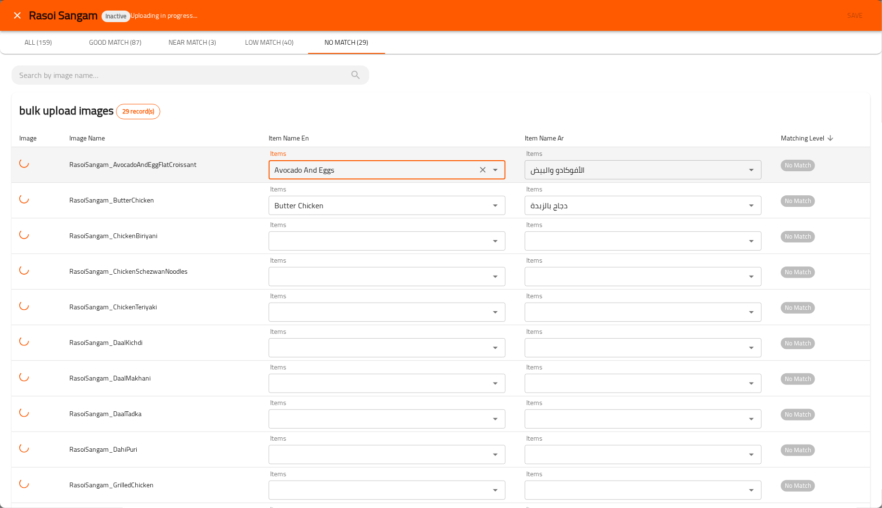
click at [285, 164] on input "Avocado And Eggs" at bounding box center [372, 169] width 203 height 13
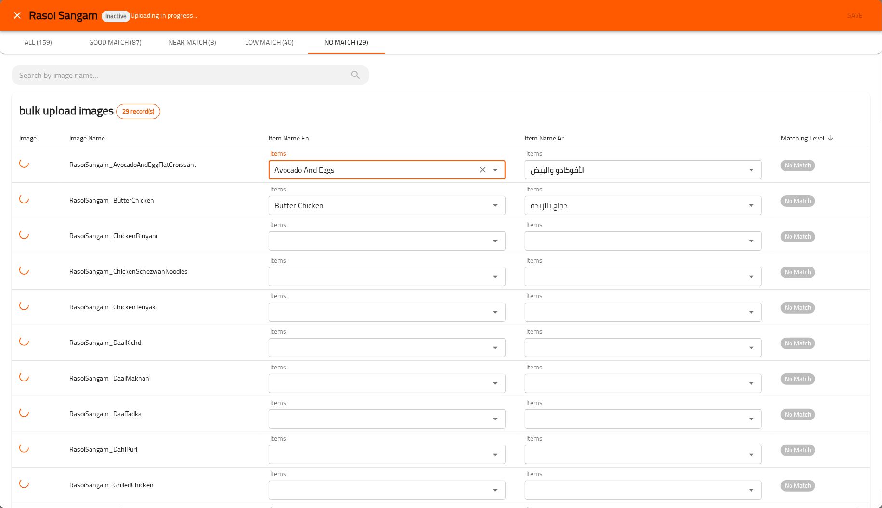
type input "Avocado And Eggs"
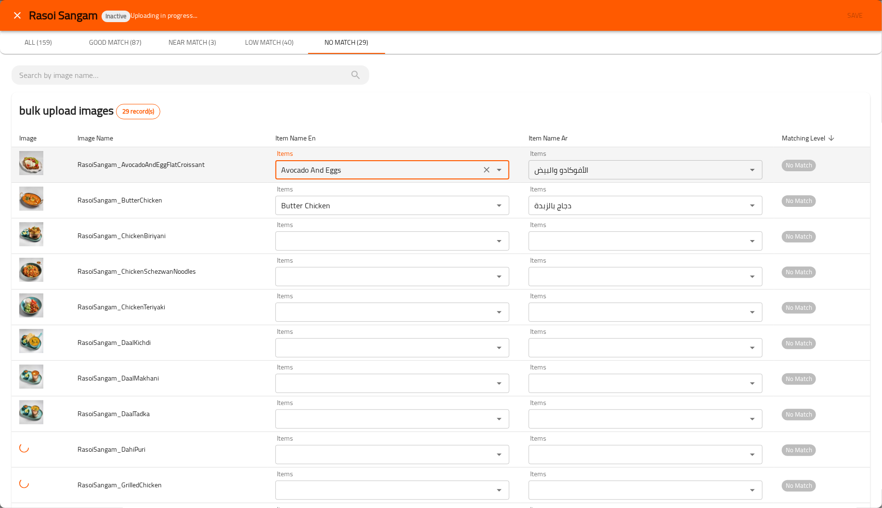
click at [334, 176] on input "Avocado And Eggs" at bounding box center [378, 169] width 200 height 13
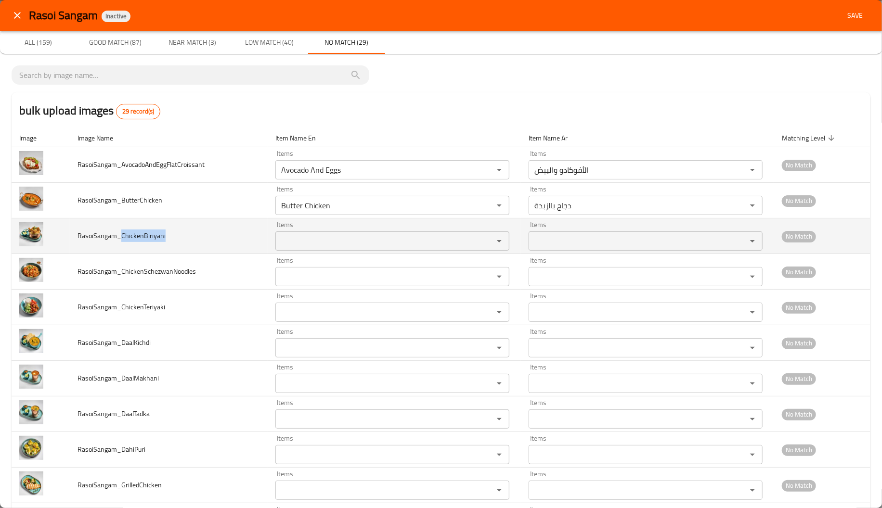
copy span "ChickenBiriyani"
drag, startPoint x: 119, startPoint y: 236, endPoint x: 172, endPoint y: 232, distance: 53.1
click at [172, 232] on td "RasoiSangam_ChickenBiriyani" at bounding box center [168, 237] width 197 height 36
paste input "ChickenBiriyani"
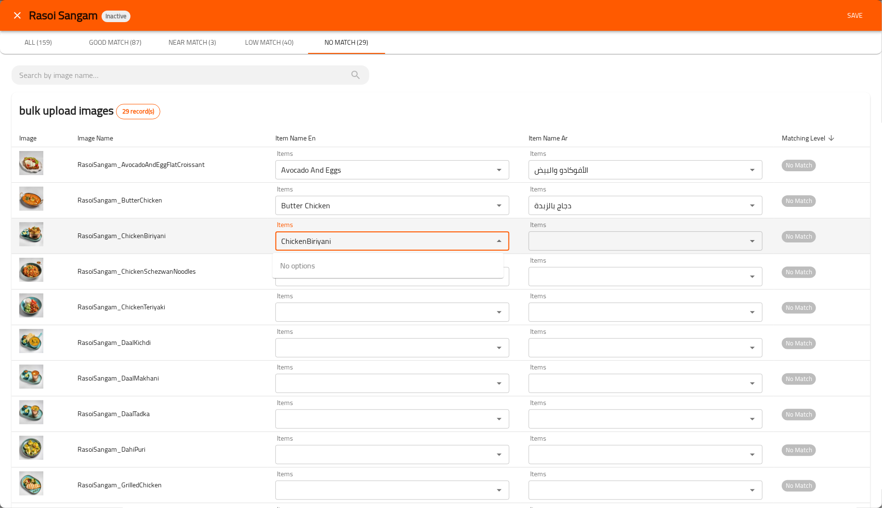
click at [308, 240] on input "ChickenBiriyani" at bounding box center [378, 240] width 200 height 13
click at [303, 239] on input "ChickenBiriyani" at bounding box center [378, 240] width 200 height 13
click at [334, 238] on input "Chicken Biriyani" at bounding box center [378, 240] width 200 height 13
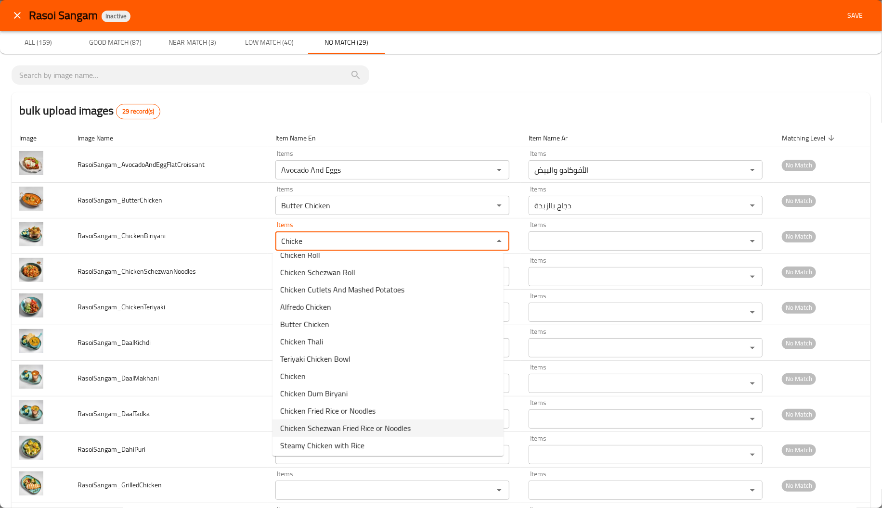
scroll to position [203, 0]
type input "Chicke"
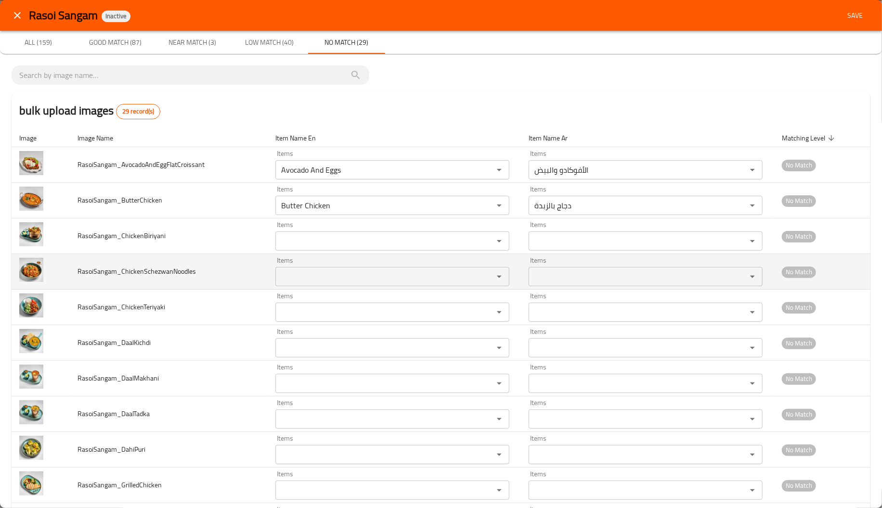
click at [146, 270] on span "RasoiSangam_ChickenSchezwanNoodles" at bounding box center [136, 271] width 118 height 13
drag, startPoint x: 140, startPoint y: 270, endPoint x: 171, endPoint y: 273, distance: 30.9
click at [171, 273] on span "RasoiSangam_ChickenSchezwanNoodles" at bounding box center [136, 271] width 118 height 13
copy span "Schezwan"
drag, startPoint x: 363, startPoint y: 265, endPoint x: 366, endPoint y: 272, distance: 7.6
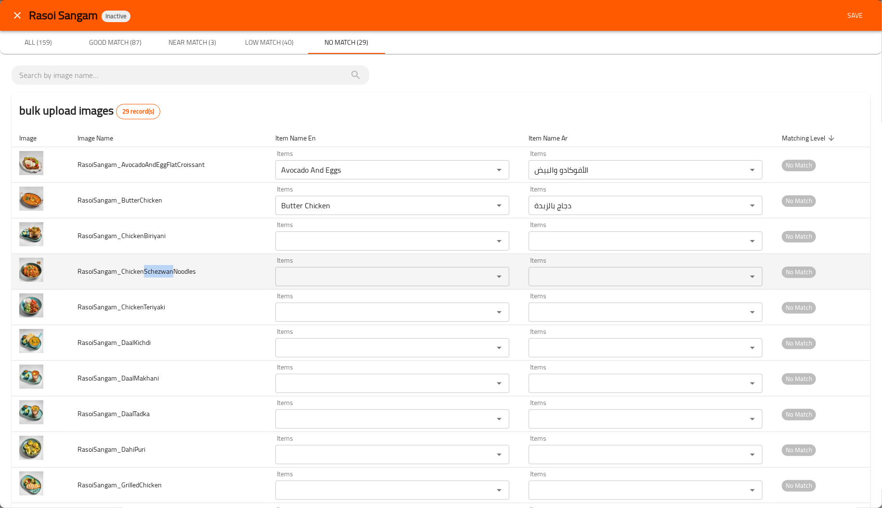
click at [366, 272] on div "Items Items" at bounding box center [392, 271] width 234 height 29
paste input "Schezwan"
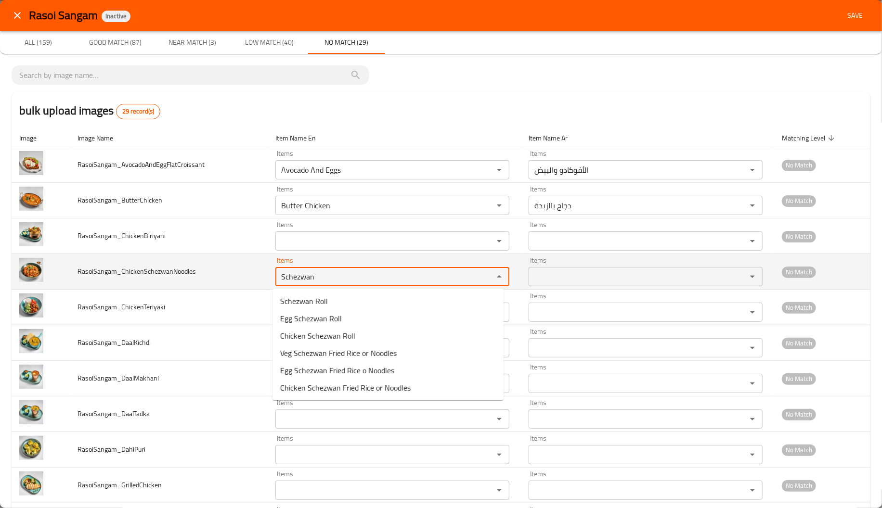
click at [366, 272] on input "Schezwan" at bounding box center [378, 276] width 200 height 13
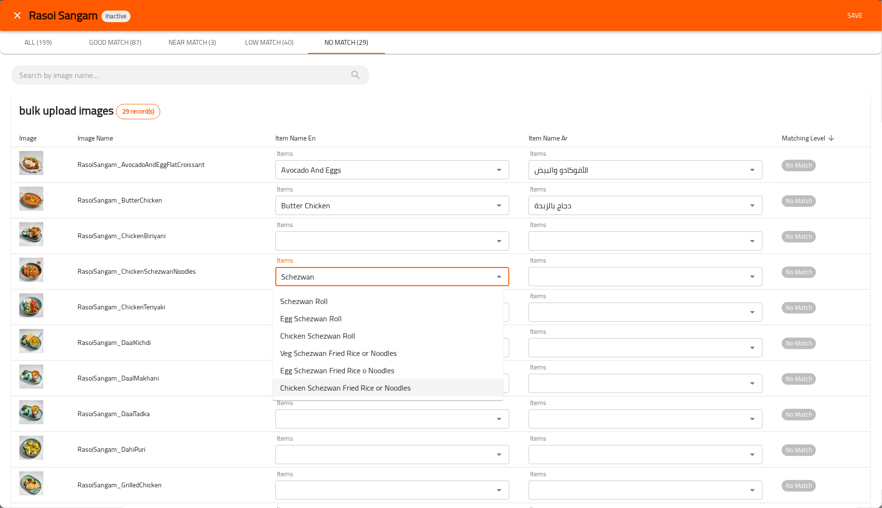
click at [400, 393] on span "Chicken Schezwan Fried Rice or Noodles" at bounding box center [345, 388] width 130 height 12
type input "Chicken Schezwan Fried Rice or Noodles"
type input "أرز دجاج شيزوان مقلية او نودلز"
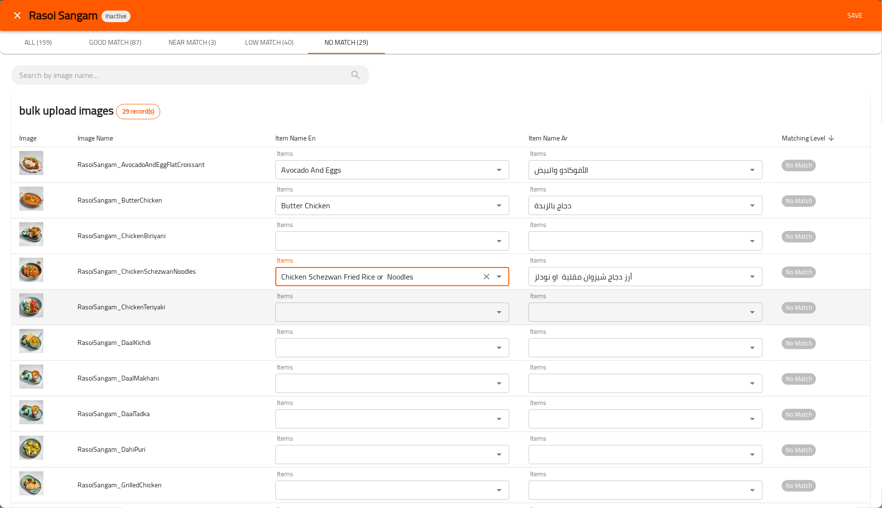
type input "Chicken Schezwan Fried Rice or Noodles"
drag, startPoint x: 140, startPoint y: 306, endPoint x: 206, endPoint y: 313, distance: 66.8
click at [206, 313] on td "RasoiSangam_ChickenTeriyaki" at bounding box center [168, 308] width 197 height 36
copy span "Teriyaki"
drag, startPoint x: 316, startPoint y: 297, endPoint x: 320, endPoint y: 311, distance: 14.2
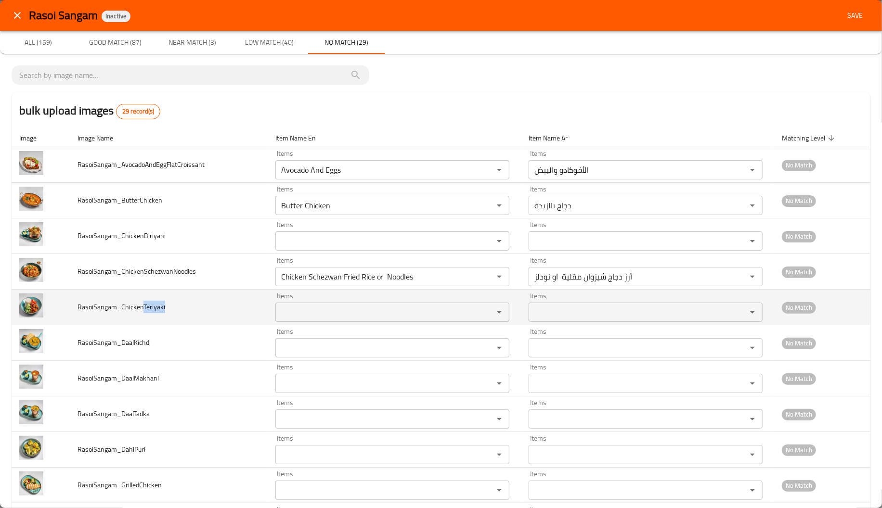
click at [320, 311] on div "Items Items" at bounding box center [392, 307] width 234 height 29
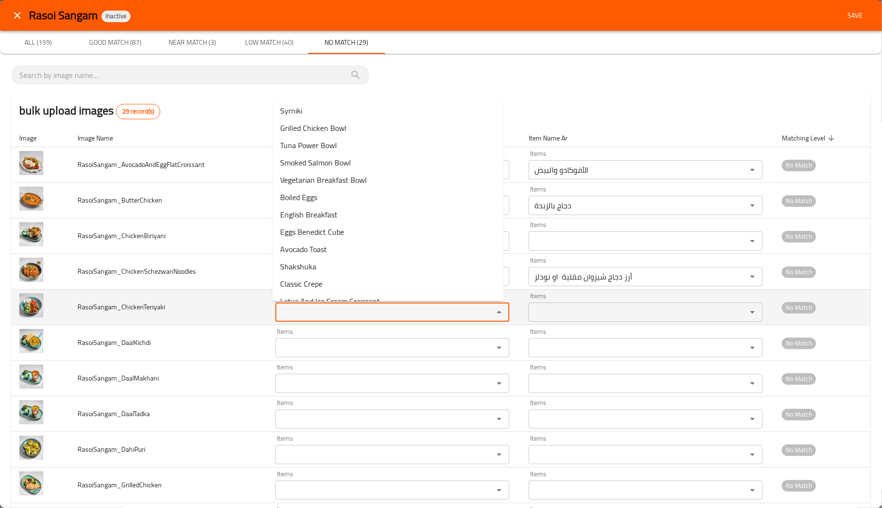
paste input "Teriyaki"
click at [320, 311] on input "Teriyaki" at bounding box center [378, 312] width 200 height 13
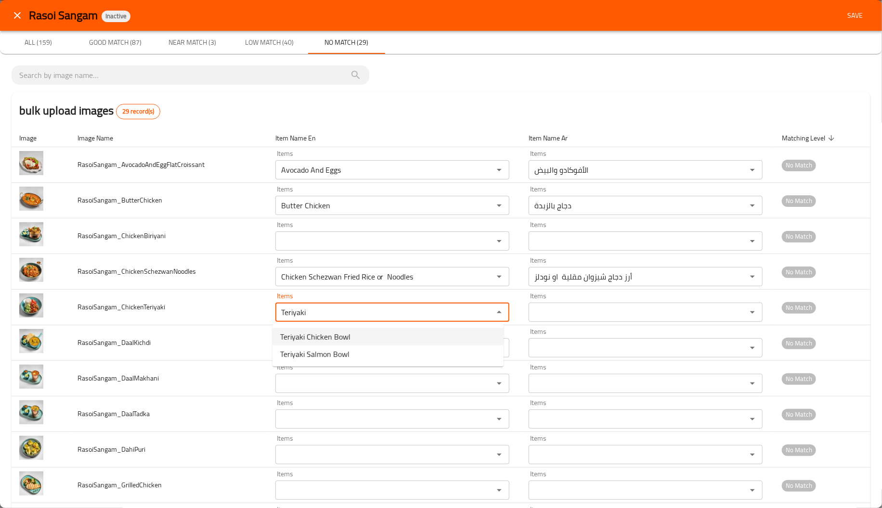
type input "Teriyaki"
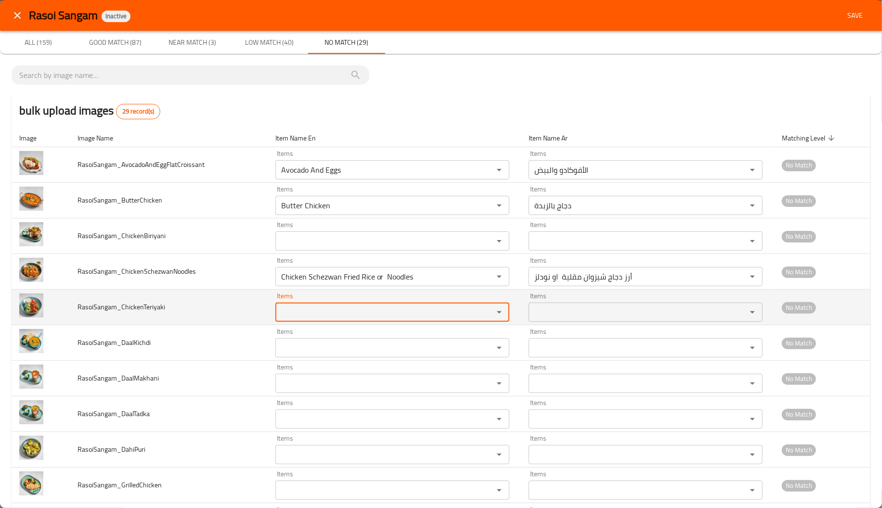
paste input "Teriyaki"
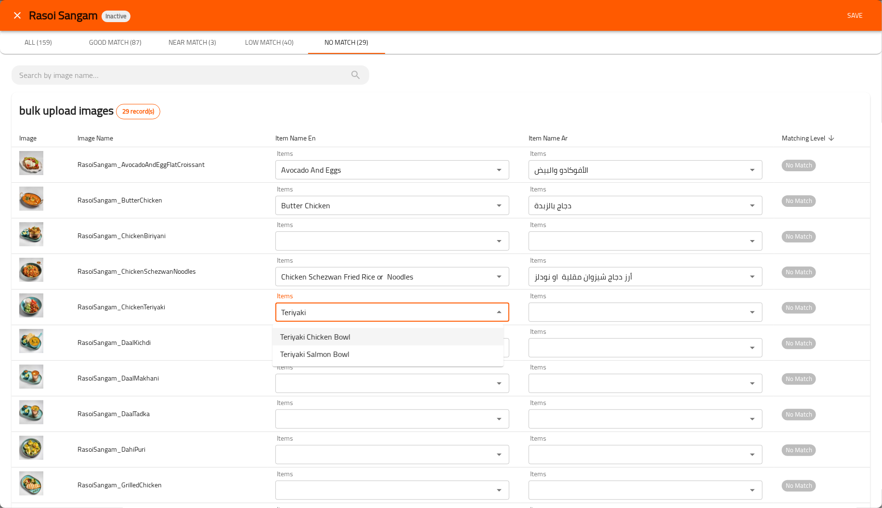
click at [343, 334] on span "Teriyaki Chicken Bowl" at bounding box center [315, 337] width 70 height 12
type input "Teriyaki Chicken Bowl"
type input "جاط دجاج ترياكي"
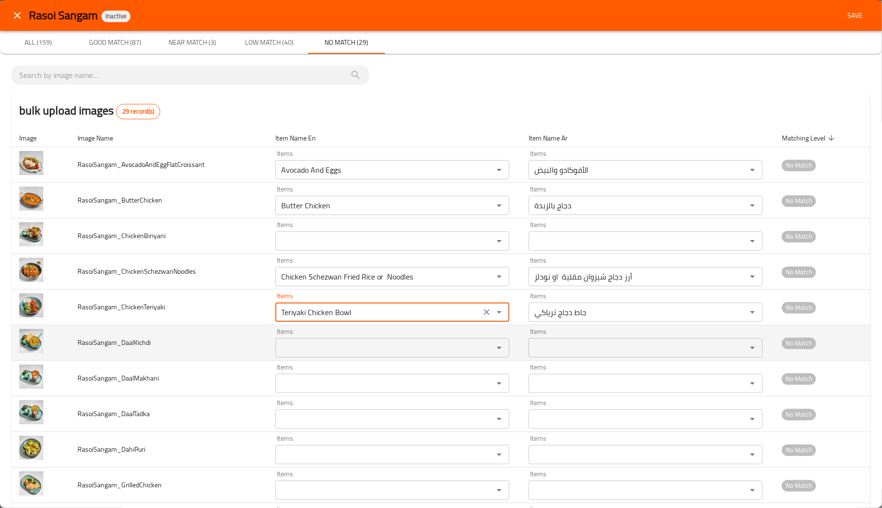
type input "Teriyaki Chicken Bowl"
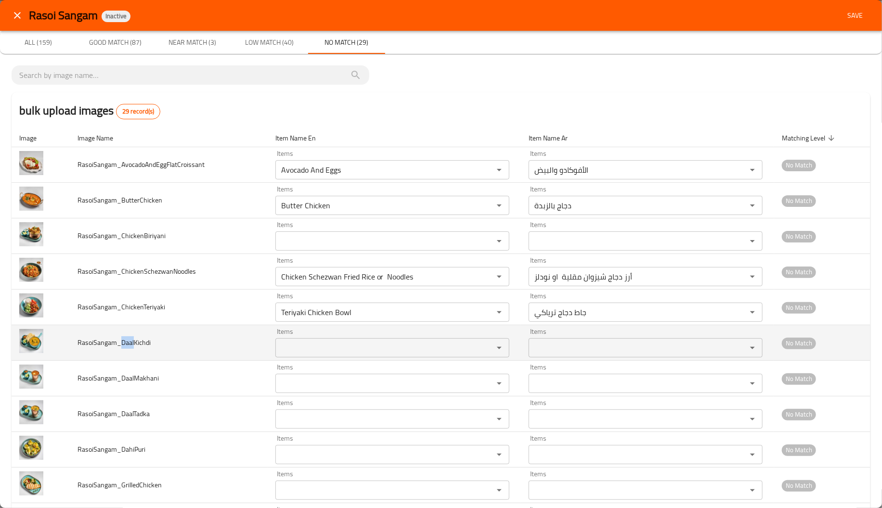
drag, startPoint x: 132, startPoint y: 343, endPoint x: 121, endPoint y: 343, distance: 11.1
click at [121, 343] on span "RasoiSangam_DaalKichdi" at bounding box center [113, 342] width 73 height 13
copy span "Daal"
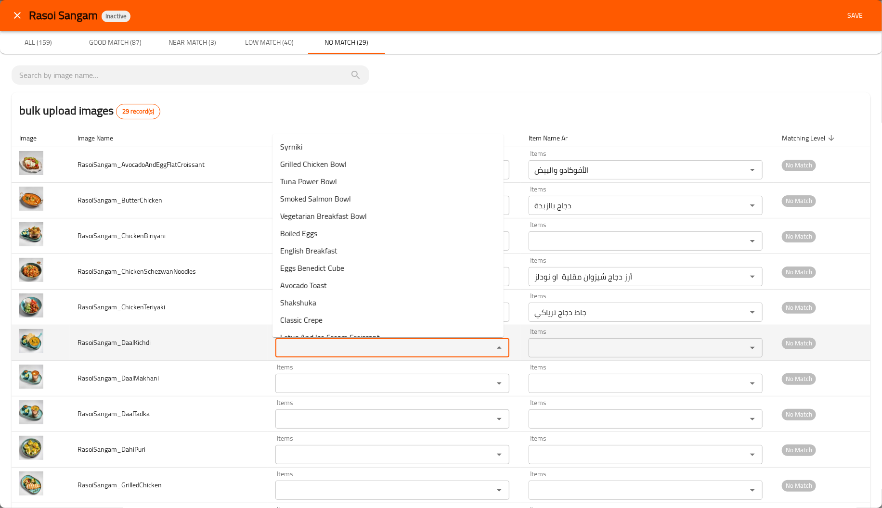
paste input "Daal"
click at [319, 351] on input "Items" at bounding box center [378, 347] width 200 height 13
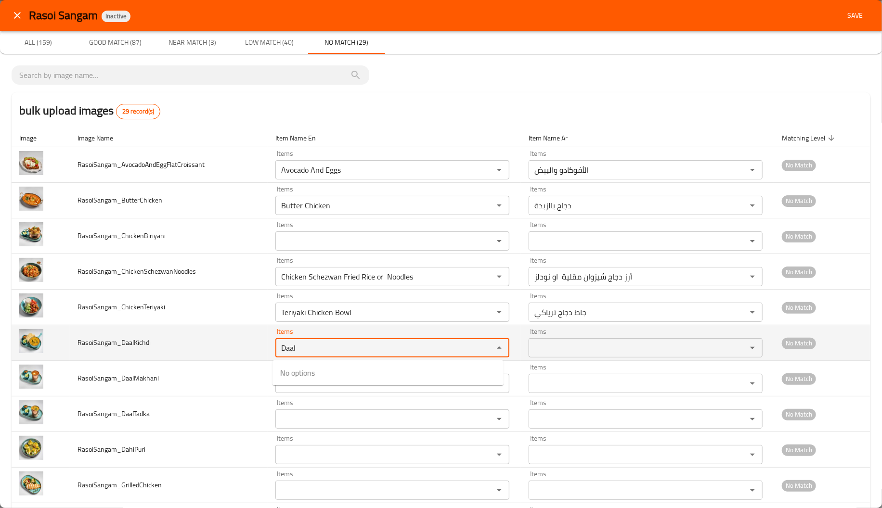
click at [319, 351] on input "Daal" at bounding box center [378, 347] width 200 height 13
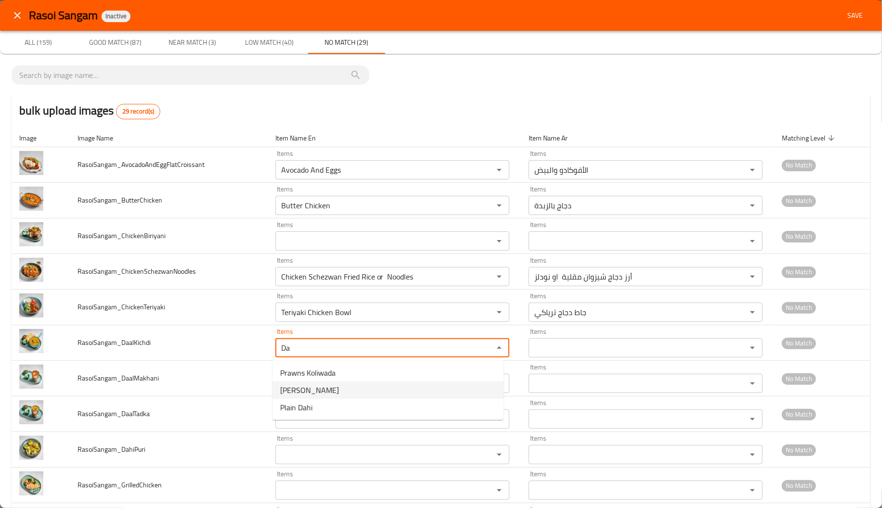
click at [308, 386] on span "Dal Khichdi" at bounding box center [309, 391] width 59 height 12
type input "Dal Khichdi"
type input "دال خيشدي"
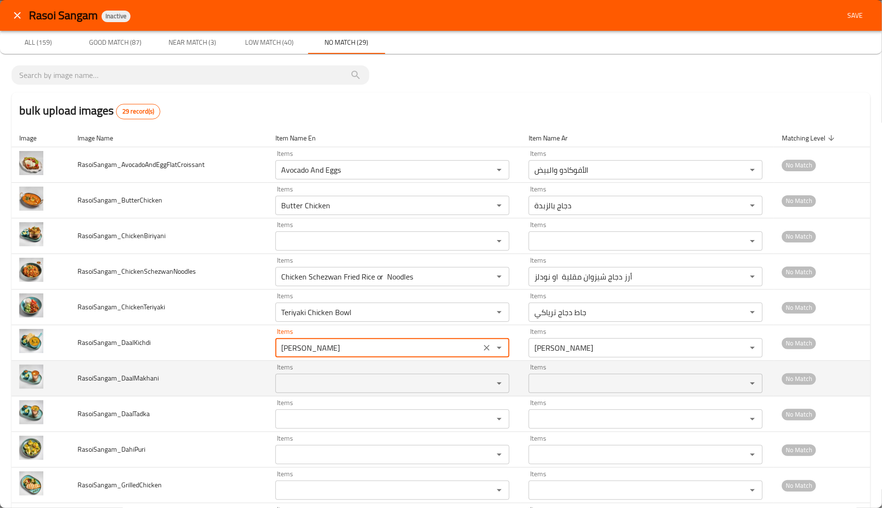
type input "Dal Khichdi"
drag, startPoint x: 130, startPoint y: 379, endPoint x: 173, endPoint y: 384, distance: 42.6
click at [173, 384] on td "RasoiSangam_DaalMakhani" at bounding box center [168, 379] width 197 height 36
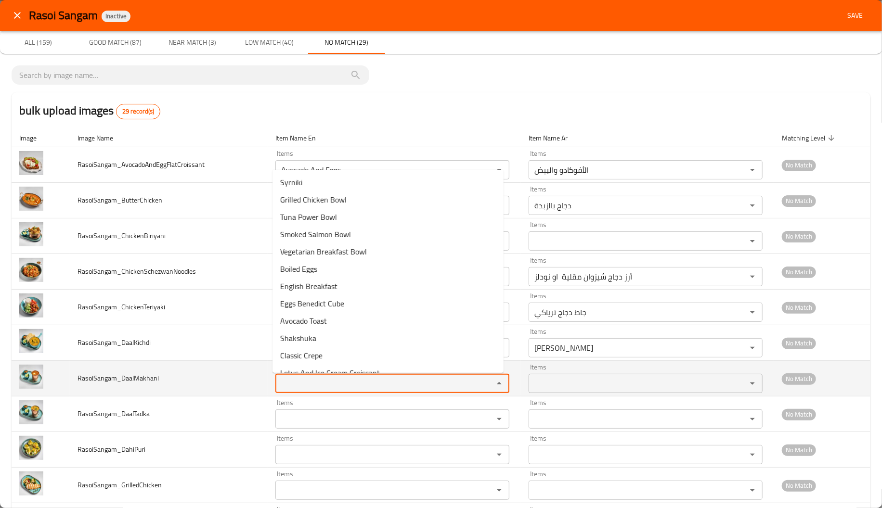
click at [300, 390] on input "Items" at bounding box center [378, 383] width 200 height 13
type input "d"
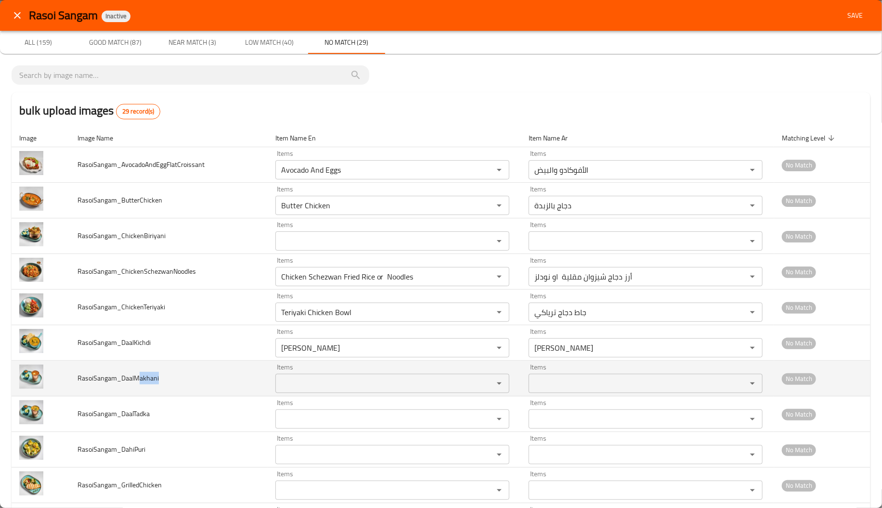
drag, startPoint x: 136, startPoint y: 379, endPoint x: 167, endPoint y: 383, distance: 30.5
click at [167, 383] on td "RasoiSangam_DaalMakhani" at bounding box center [168, 379] width 197 height 36
copy span "akhani"
click at [296, 377] on div "Items" at bounding box center [392, 383] width 234 height 19
paste input "akhani"
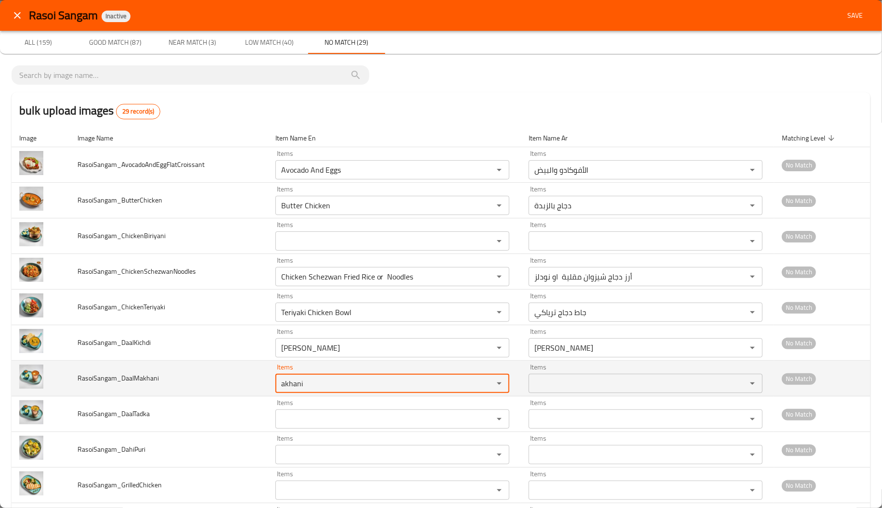
click at [296, 377] on div "akhani Items" at bounding box center [392, 383] width 234 height 19
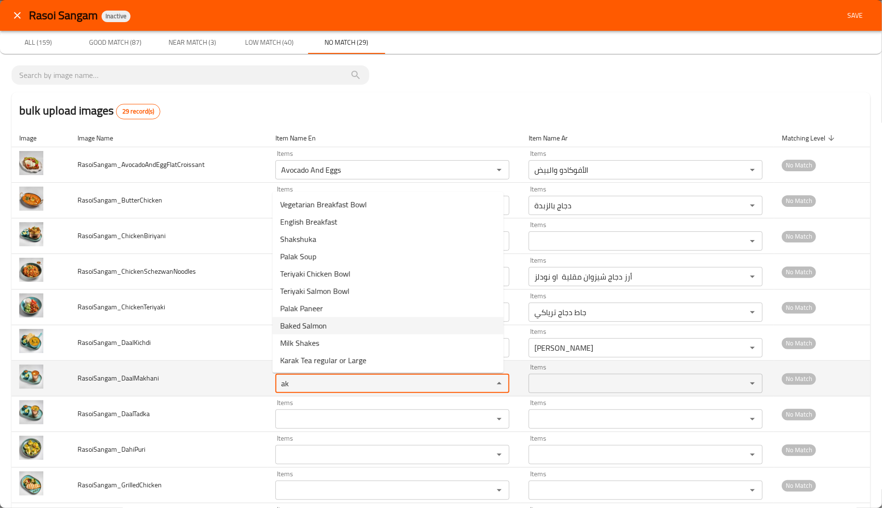
type input "ak"
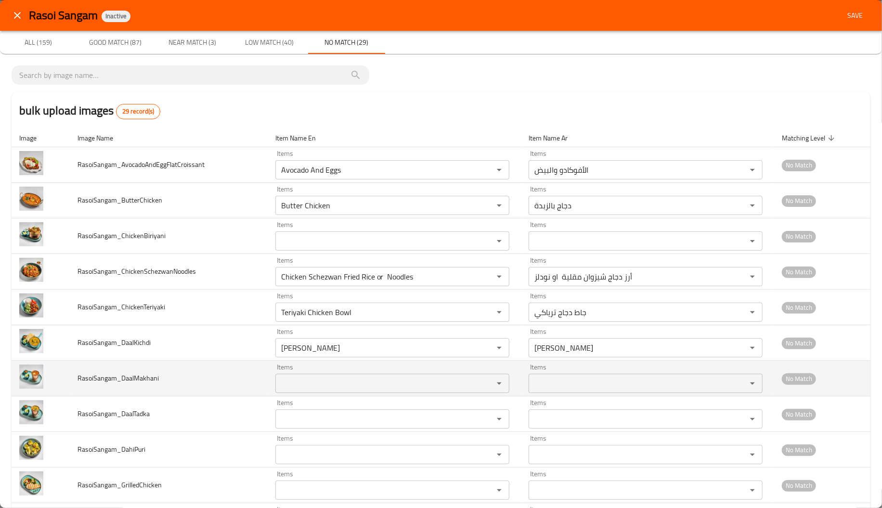
click at [135, 383] on span "RasoiSangam_DaalMakhani" at bounding box center [117, 378] width 81 height 13
drag, startPoint x: 134, startPoint y: 381, endPoint x: 146, endPoint y: 380, distance: 12.0
click at [146, 380] on span "RasoiSangam_DaalMakhani" at bounding box center [117, 378] width 81 height 13
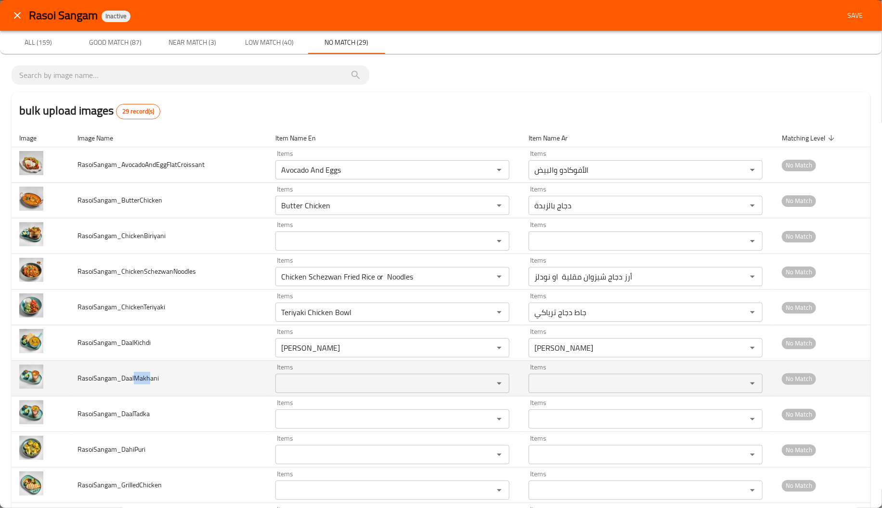
copy span "Makh"
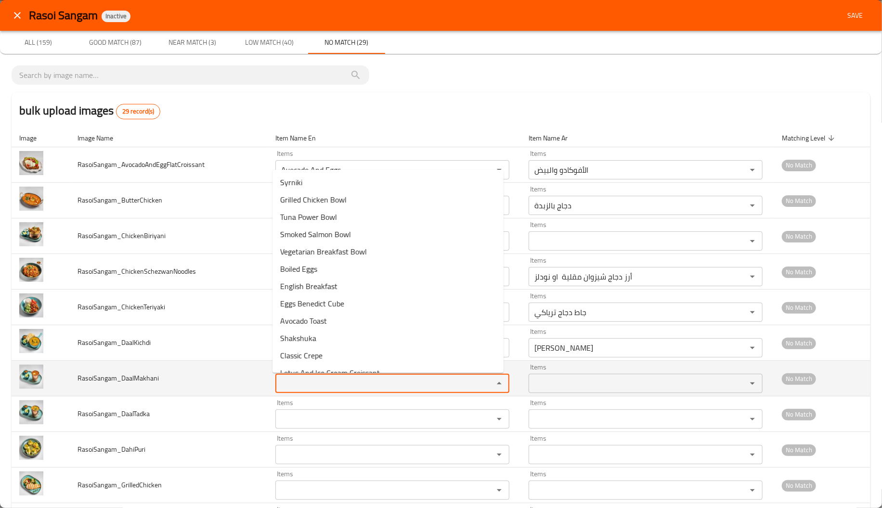
paste input "Makh"
click at [306, 382] on input "Makh" at bounding box center [378, 383] width 200 height 13
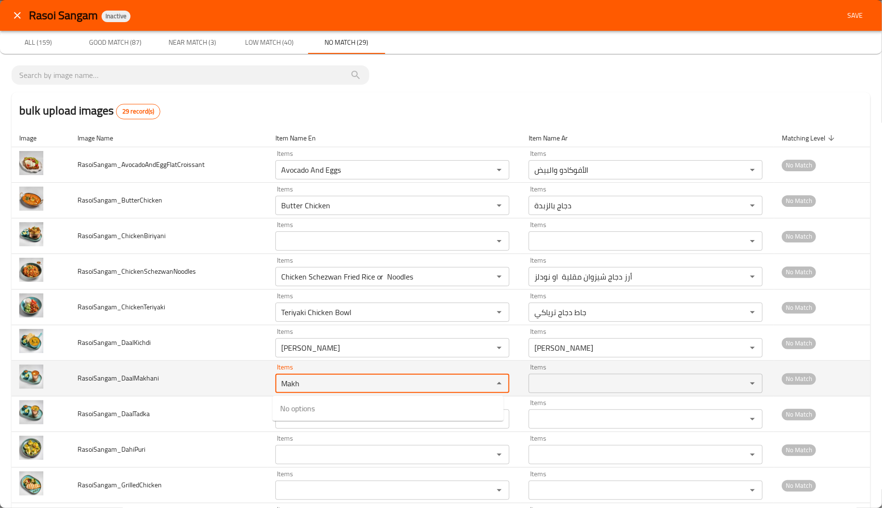
click at [306, 382] on input "Makh" at bounding box center [378, 383] width 200 height 13
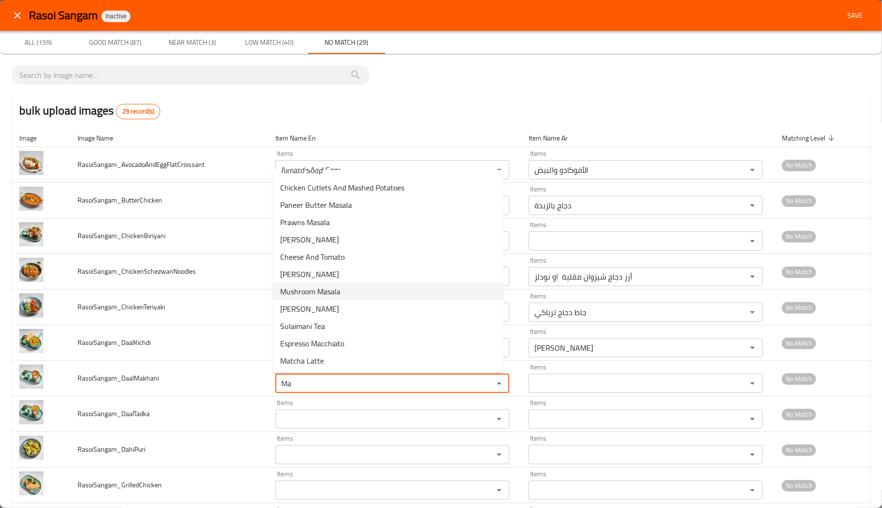
scroll to position [0, 0]
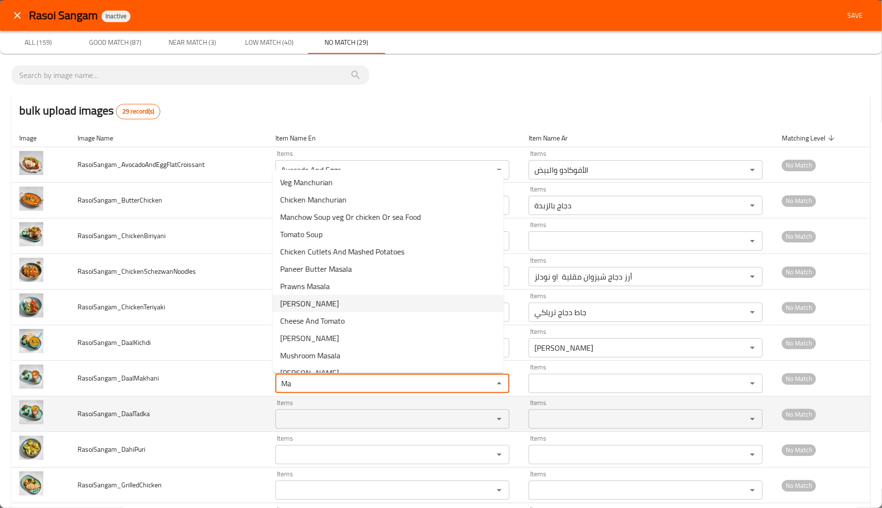
type input "Ma"
click at [152, 409] on td "RasoiSangam_DaalTadka" at bounding box center [168, 415] width 197 height 36
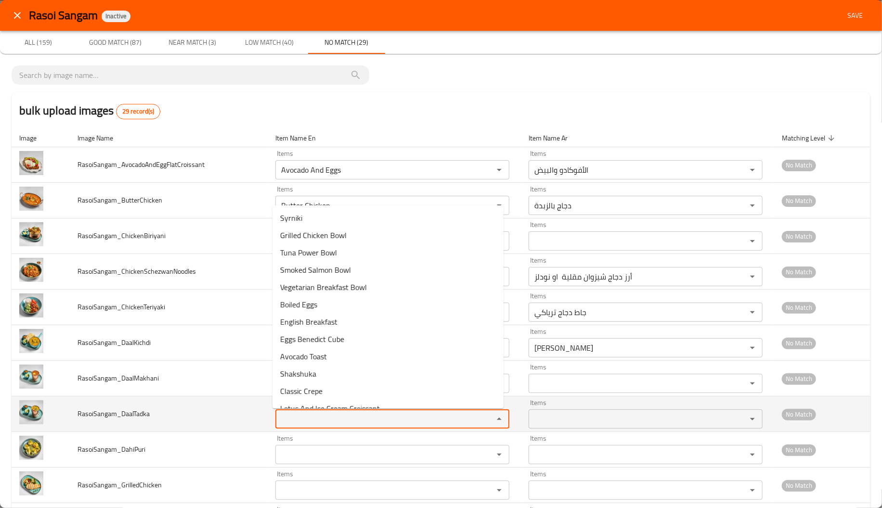
click at [290, 420] on input "Items" at bounding box center [378, 418] width 200 height 13
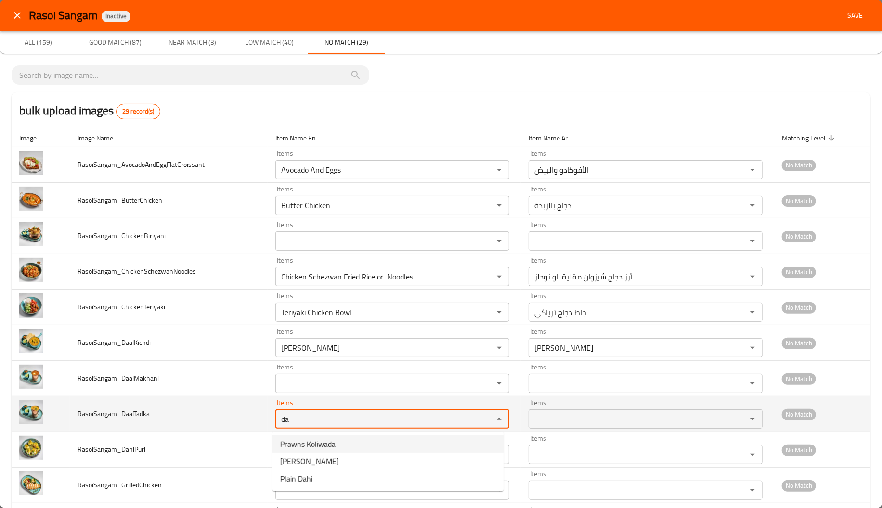
type input "da"
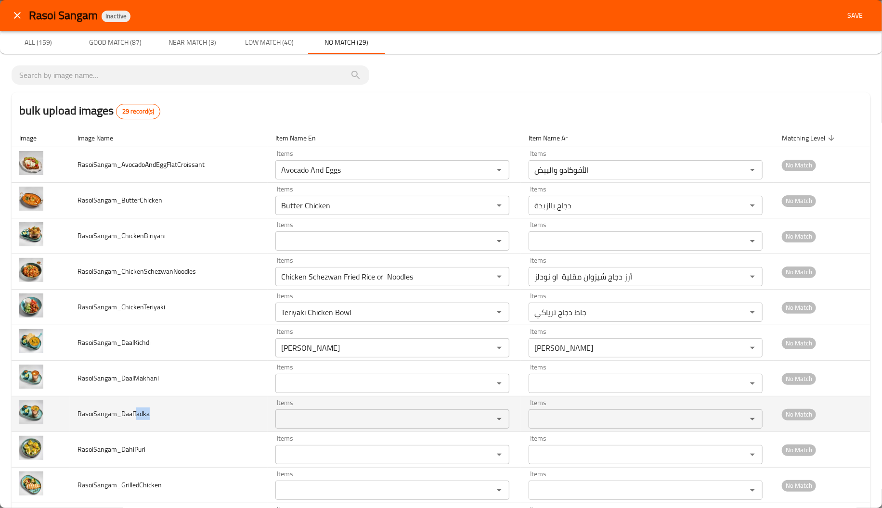
drag, startPoint x: 134, startPoint y: 412, endPoint x: 151, endPoint y: 415, distance: 17.1
click at [151, 415] on td "RasoiSangam_DaalTadka" at bounding box center [168, 415] width 197 height 36
copy span "adka"
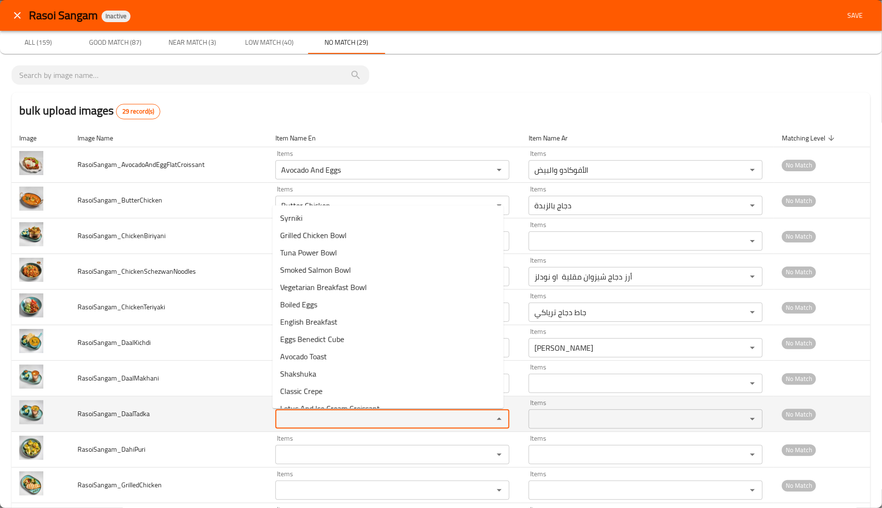
paste input "adka"
click at [304, 420] on input "adka" at bounding box center [378, 418] width 200 height 13
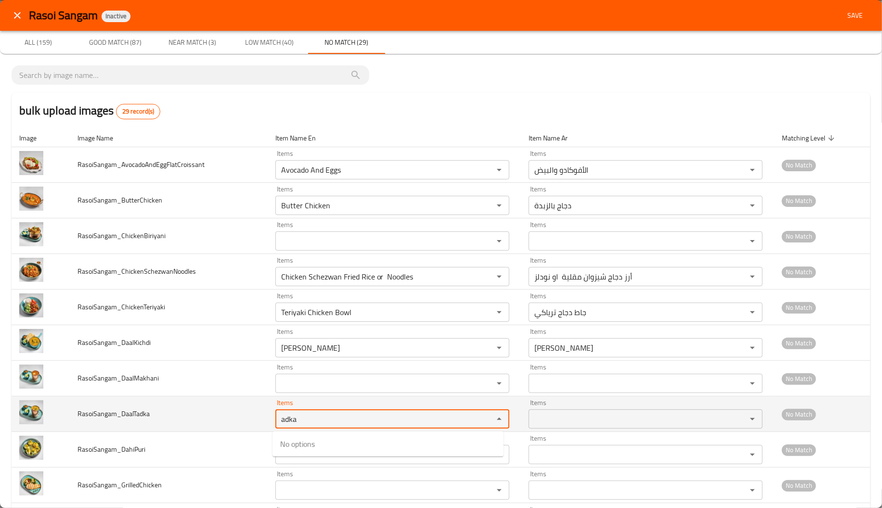
click at [275, 422] on div "adka Items" at bounding box center [392, 419] width 234 height 19
click at [281, 418] on input "adka" at bounding box center [378, 418] width 200 height 13
click at [312, 421] on input "adka" at bounding box center [378, 418] width 200 height 13
type input "ad"
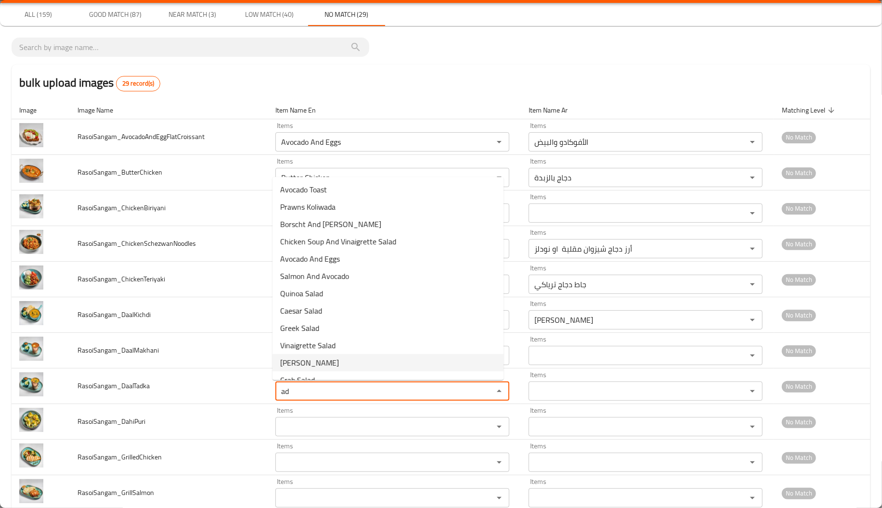
scroll to position [47, 0]
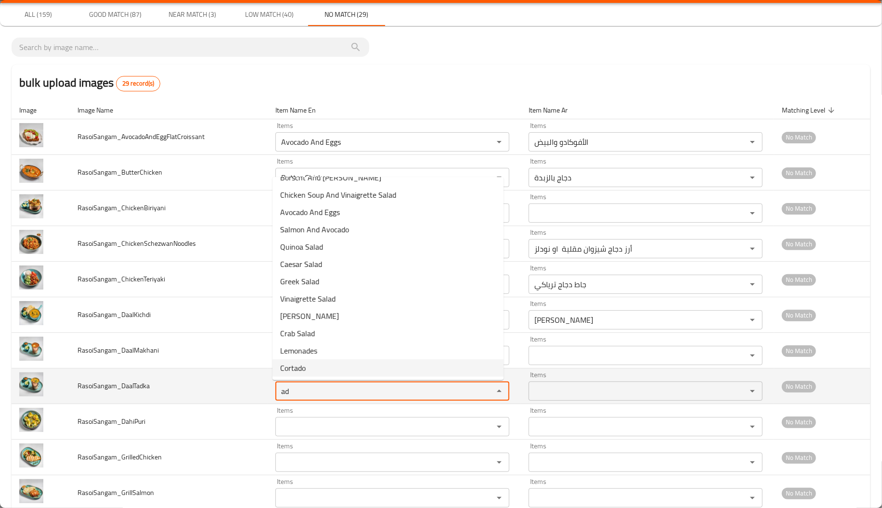
click at [320, 396] on input "ad" at bounding box center [378, 391] width 200 height 13
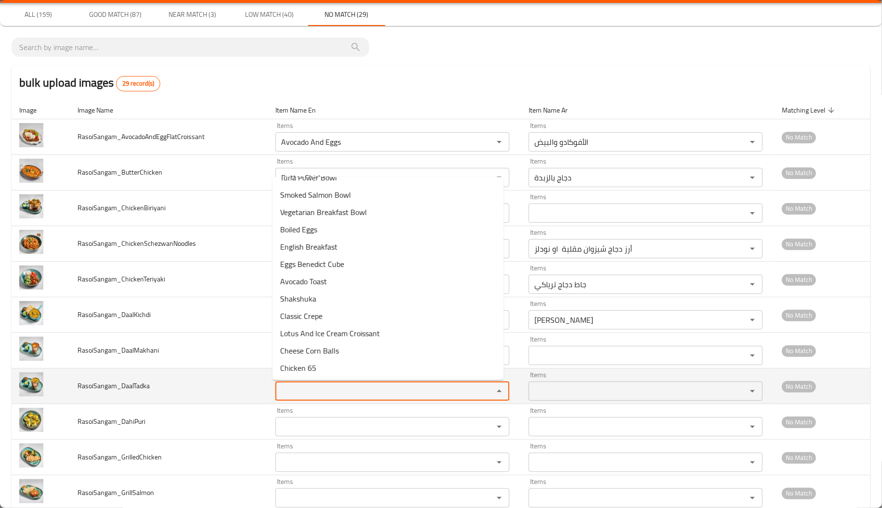
scroll to position [0, 0]
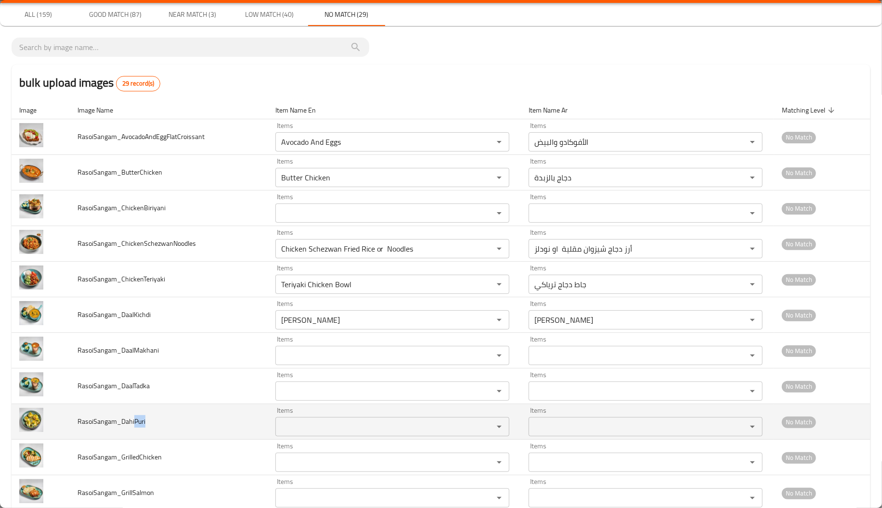
drag, startPoint x: 132, startPoint y: 423, endPoint x: 148, endPoint y: 424, distance: 15.9
click at [148, 424] on td "RasoiSangam_DahiPuri" at bounding box center [168, 422] width 197 height 36
copy span "Puri"
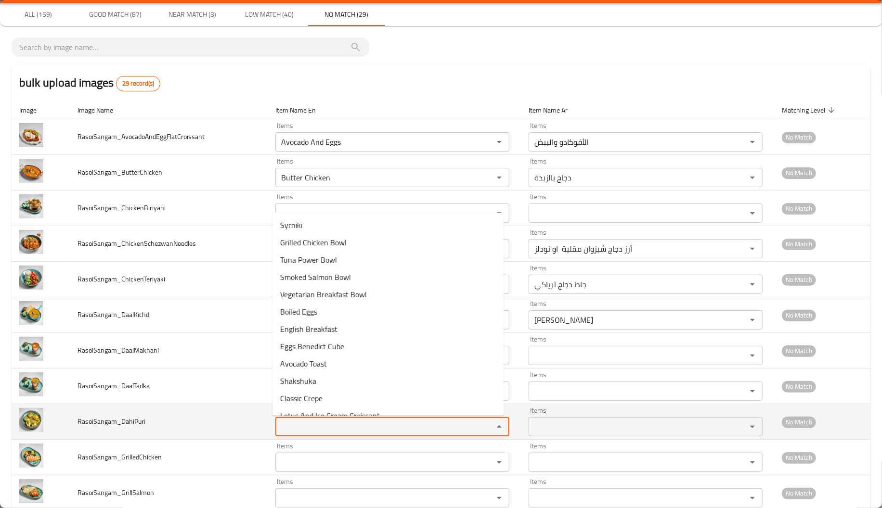
paste input "Puri"
click at [296, 427] on input "Puri" at bounding box center [378, 426] width 200 height 13
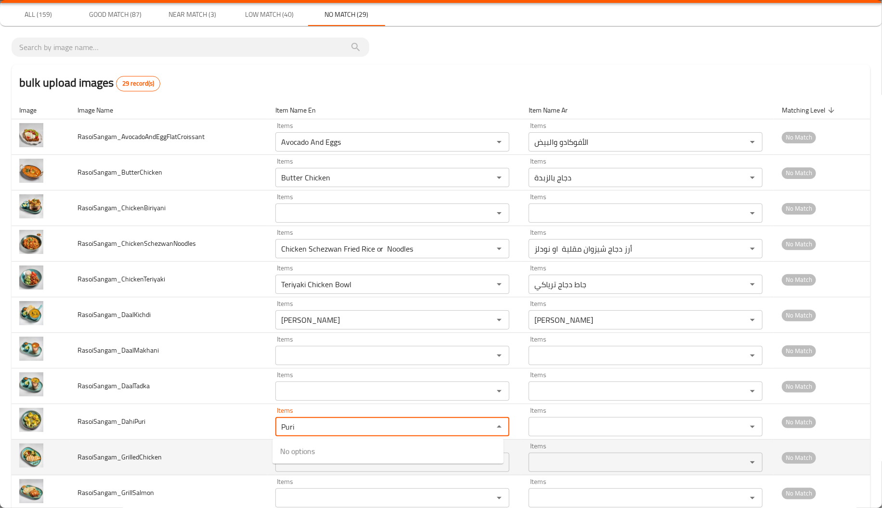
type input "Puri"
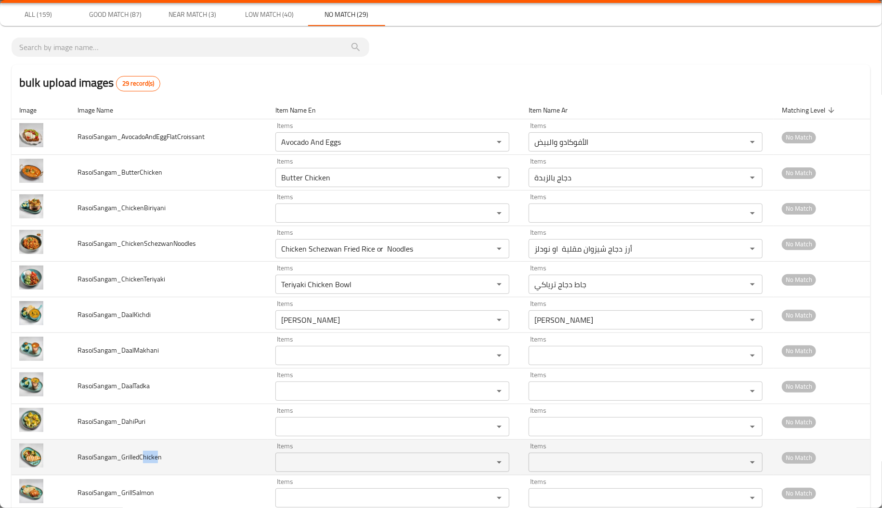
drag, startPoint x: 140, startPoint y: 458, endPoint x: 157, endPoint y: 461, distance: 17.5
click at [157, 461] on span "RasoiSangam_GrilledChicken" at bounding box center [119, 457] width 84 height 13
drag, startPoint x: 315, startPoint y: 449, endPoint x: 314, endPoint y: 456, distance: 7.8
click at [314, 456] on div "Items Items" at bounding box center [392, 457] width 234 height 29
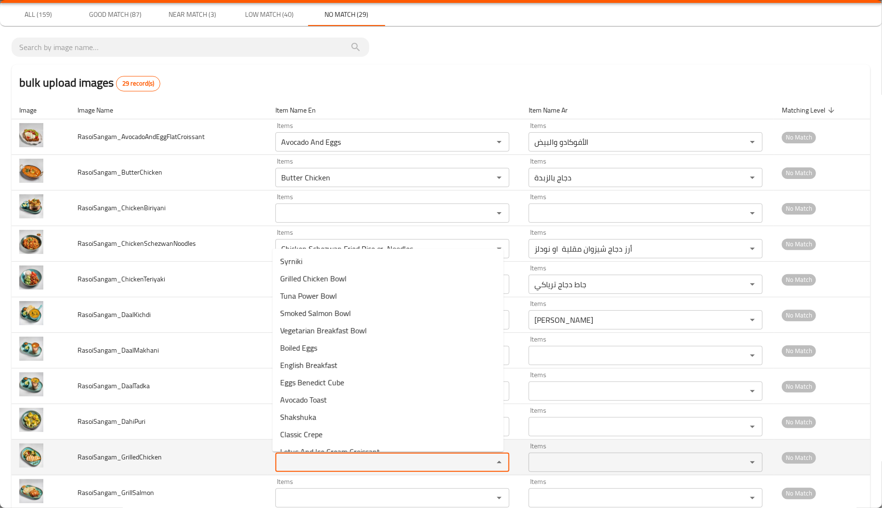
click at [314, 456] on input "Items" at bounding box center [378, 462] width 200 height 13
paste input "hicke"
type input "hicke"
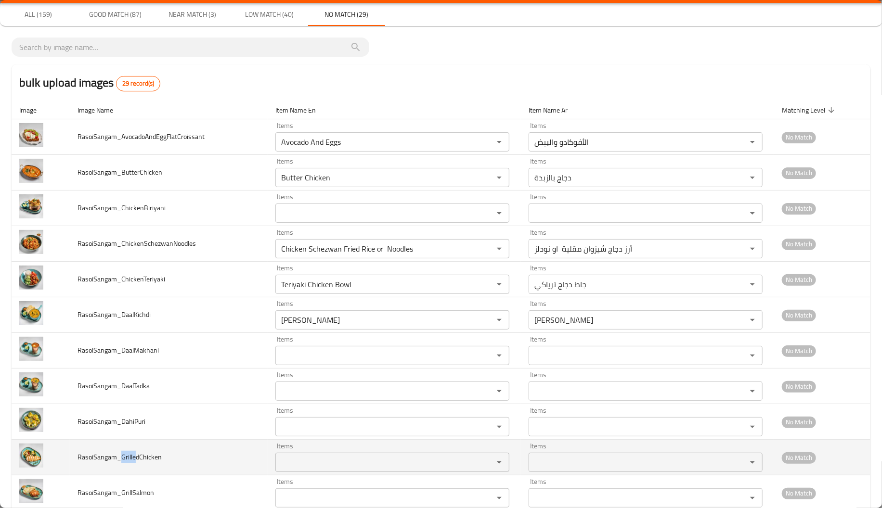
drag, startPoint x: 135, startPoint y: 455, endPoint x: 119, endPoint y: 455, distance: 15.9
click at [119, 455] on span "RasoiSangam_GrilledChicken" at bounding box center [119, 457] width 84 height 13
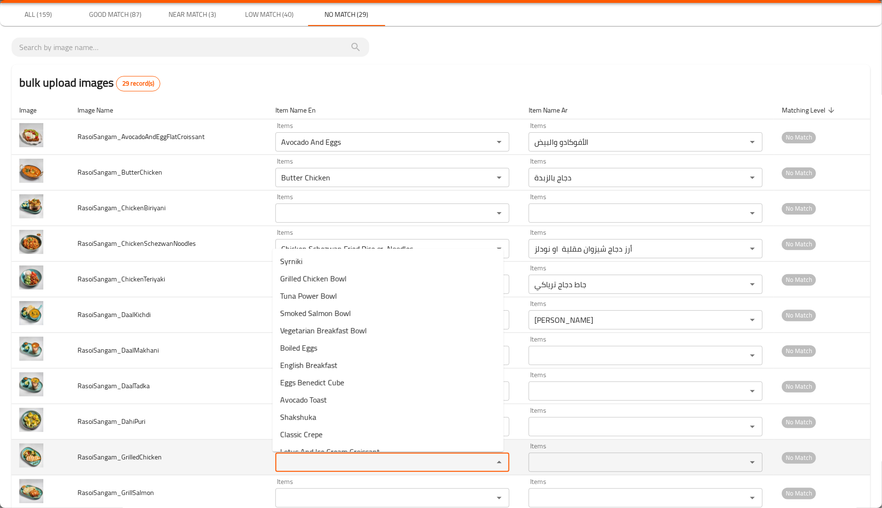
click at [340, 462] on input "Items" at bounding box center [378, 462] width 200 height 13
paste input "Grille"
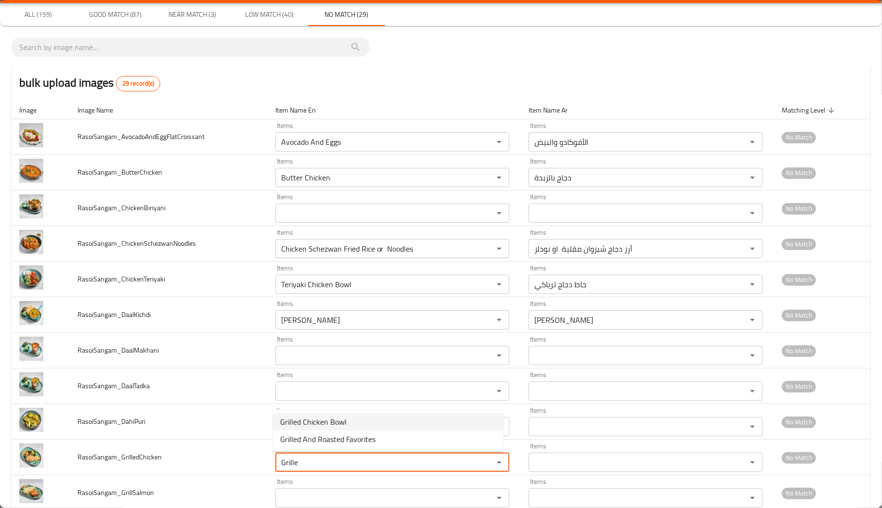
click at [354, 421] on li "Grilled Chicken Bowl" at bounding box center [387, 421] width 231 height 17
type input "Grilled Chicken Bowl"
type input "جاط دجاج مشوي"
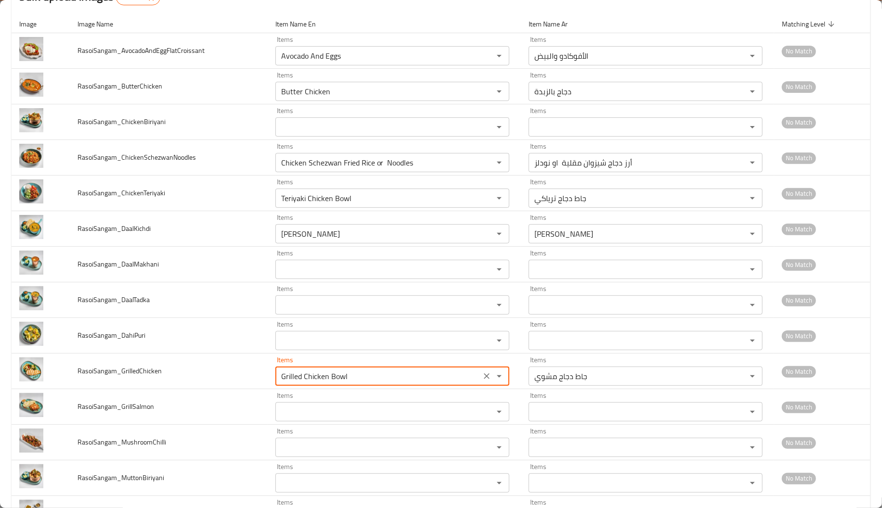
scroll to position [128, 0]
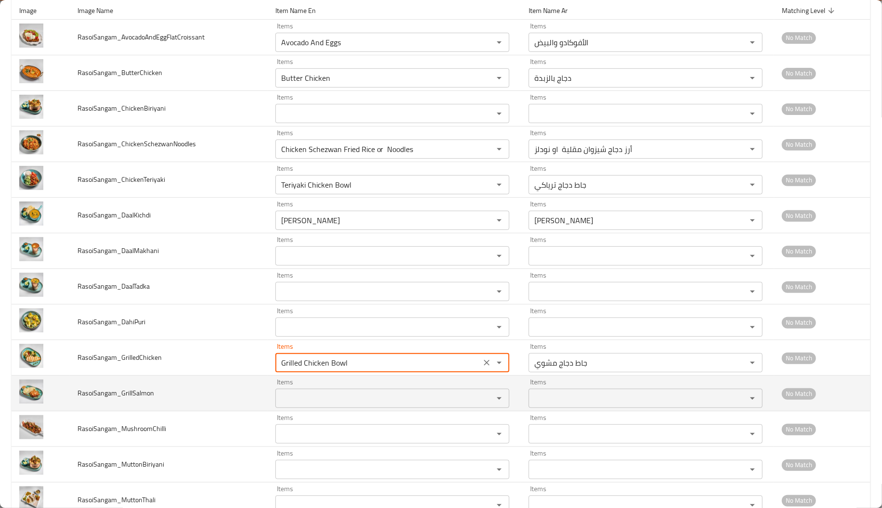
type input "Grilled Chicken Bowl"
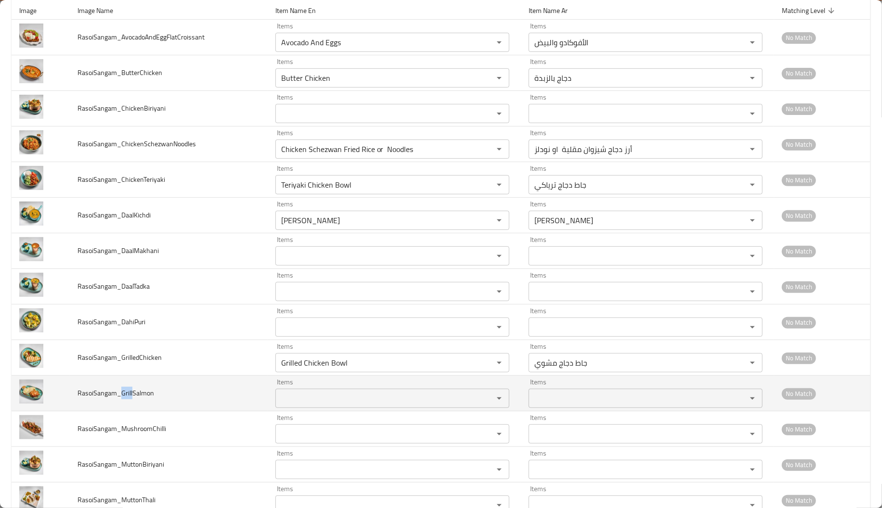
drag, startPoint x: 120, startPoint y: 392, endPoint x: 131, endPoint y: 394, distance: 11.6
click at [131, 394] on span "RasoiSangam_GrillSalmon" at bounding box center [115, 393] width 77 height 13
paste input "Grill"
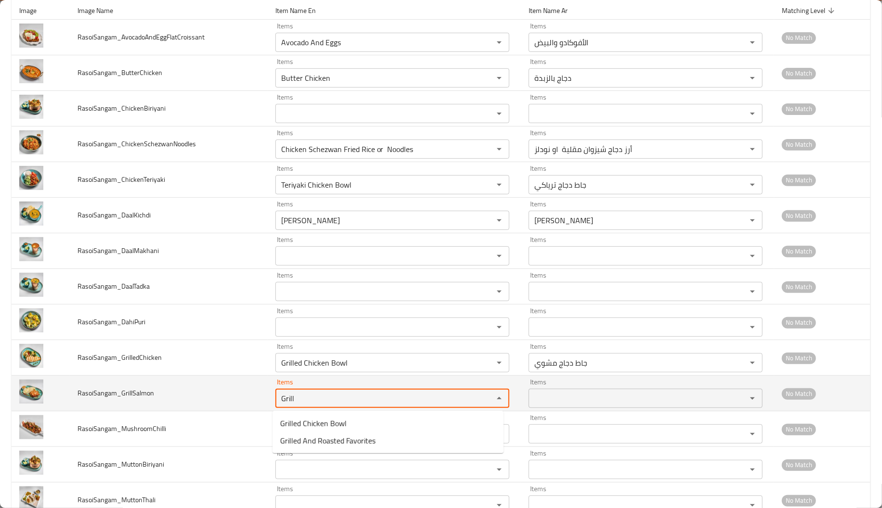
click at [314, 399] on input "Grill" at bounding box center [378, 398] width 200 height 13
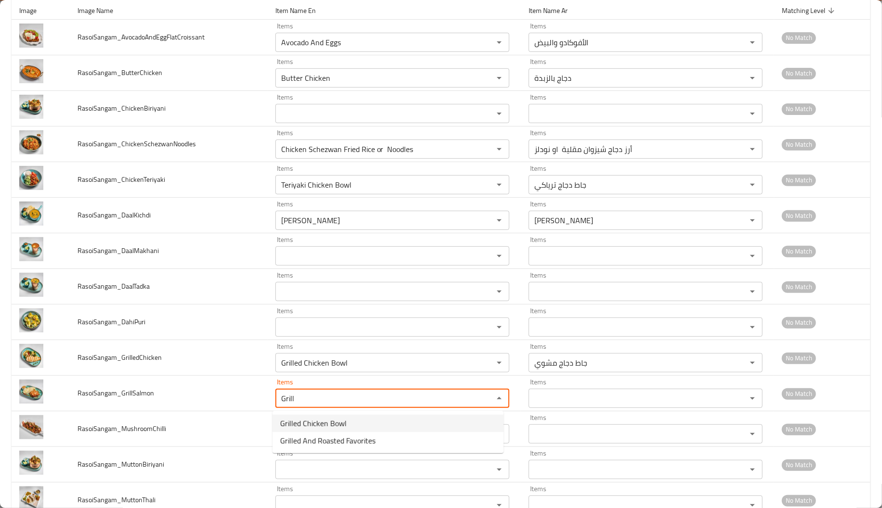
type input "Grill"
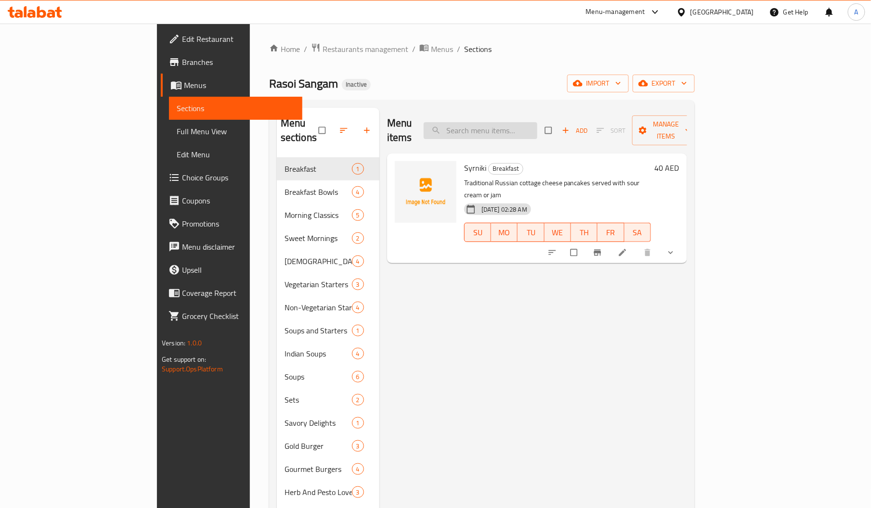
click at [537, 122] on input "search" at bounding box center [481, 130] width 114 height 17
click at [537, 129] on input "search" at bounding box center [481, 130] width 114 height 17
paste input "Avocado And Eggs"
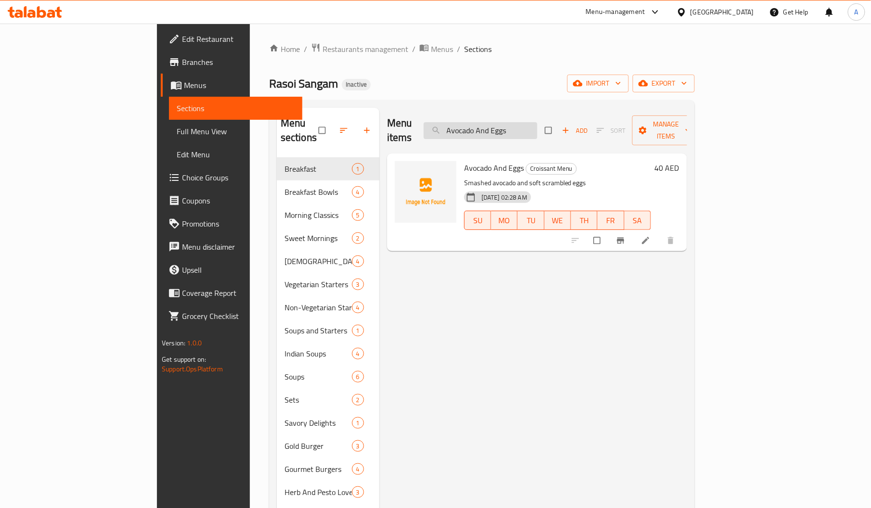
click at [537, 129] on input "Avocado And Eggs" at bounding box center [481, 130] width 114 height 17
paste input "ChickenBiriyani"
click at [537, 129] on input "ChickenBiriyani" at bounding box center [481, 130] width 114 height 17
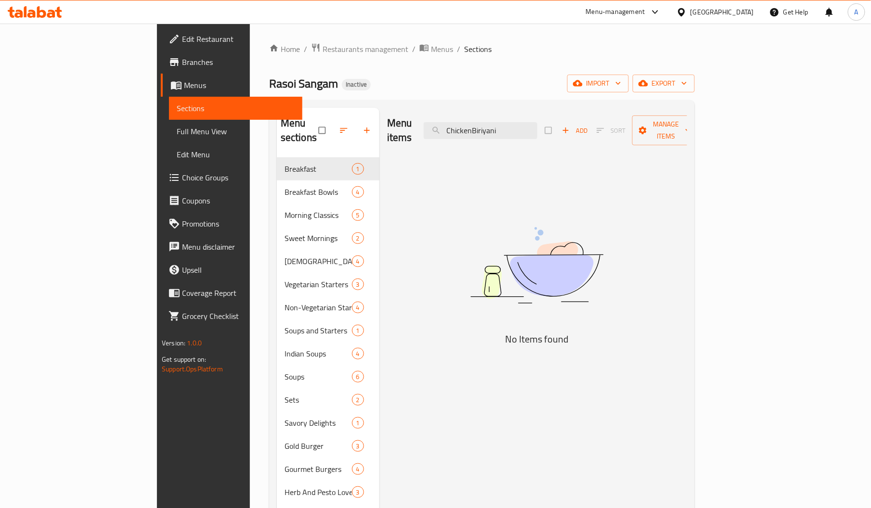
drag, startPoint x: 529, startPoint y: 124, endPoint x: 447, endPoint y: 109, distance: 83.2
click at [447, 109] on div "Menu items ChickenBiriyani Add Sort Manage items" at bounding box center [537, 131] width 300 height 46
click at [534, 122] on input "Biriyani" at bounding box center [481, 130] width 114 height 17
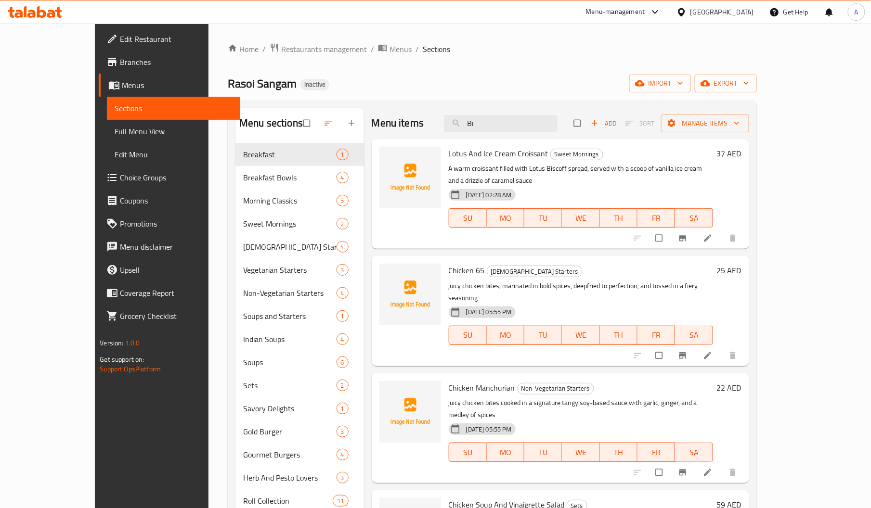
type input "Bi"
